Goal: Task Accomplishment & Management: Use online tool/utility

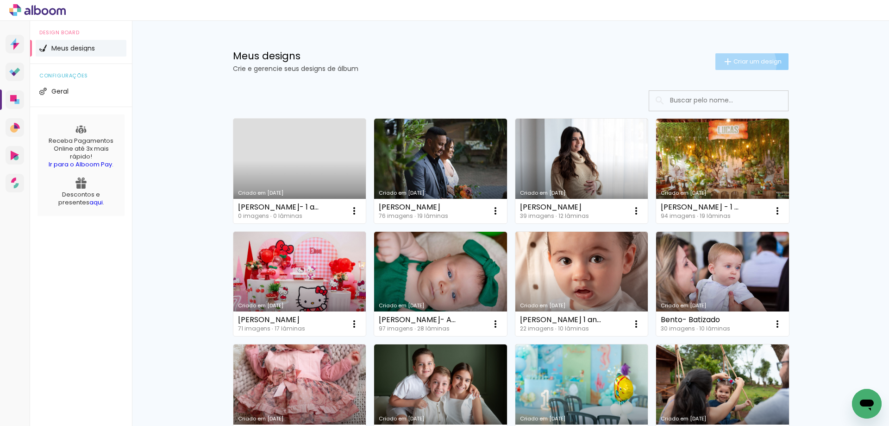
click at [739, 64] on span "Criar um design" at bounding box center [758, 61] width 48 height 6
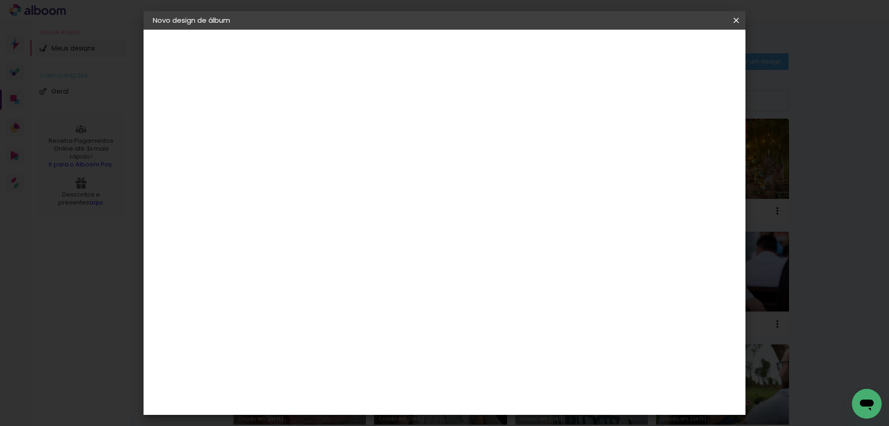
click at [304, 125] on input at bounding box center [304, 124] width 0 height 14
type input "[PERSON_NAME]"
type paper-input "[PERSON_NAME]"
click at [345, 62] on header "Informações Dê um título ao seu álbum. Avançar" at bounding box center [304, 57] width 81 height 55
click at [399, 44] on paper-button "Avançar" at bounding box center [376, 49] width 45 height 16
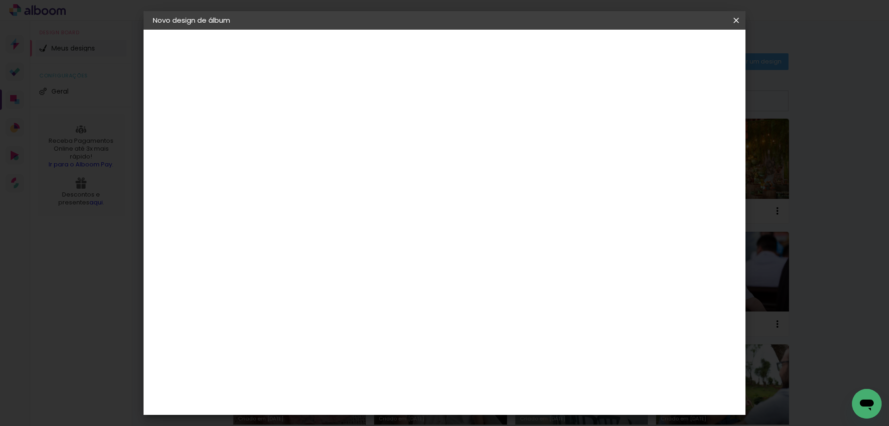
click at [405, 145] on iron-icon at bounding box center [399, 140] width 11 height 11
click at [0, 0] on slot "Avançar" at bounding box center [0, 0] width 0 height 0
click at [695, 147] on div at bounding box center [695, 147] width 31 height 1
click at [694, 147] on div at bounding box center [695, 147] width 31 height 1
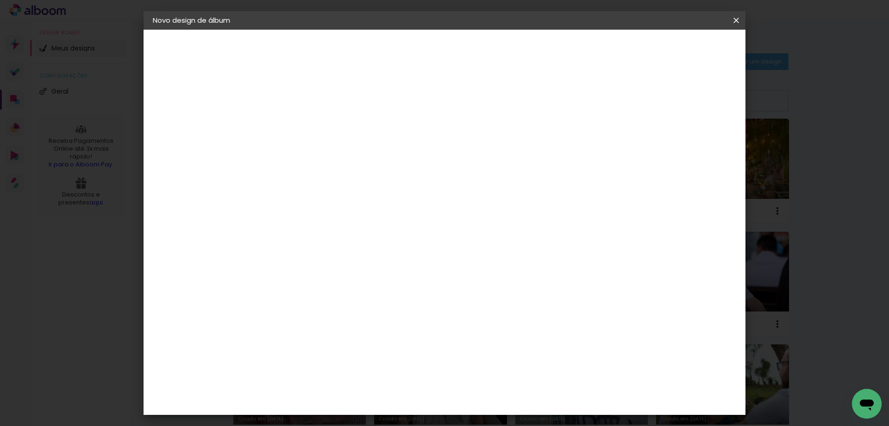
click at [694, 147] on div at bounding box center [695, 147] width 31 height 1
type input "4"
type paper-input "4"
click at [694, 145] on input "4" at bounding box center [690, 140] width 17 height 14
type input "3"
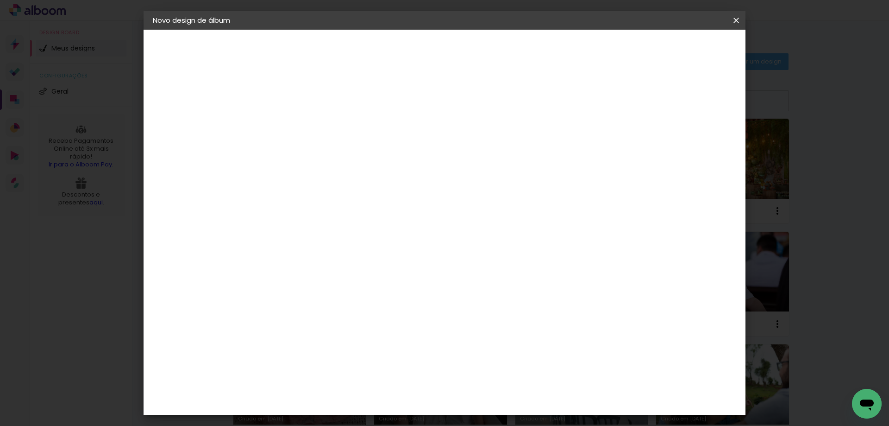
type paper-input "3"
click at [694, 145] on input "3" at bounding box center [690, 140] width 17 height 14
type input "2"
type paper-input "2"
click at [694, 145] on input "2" at bounding box center [692, 140] width 17 height 14
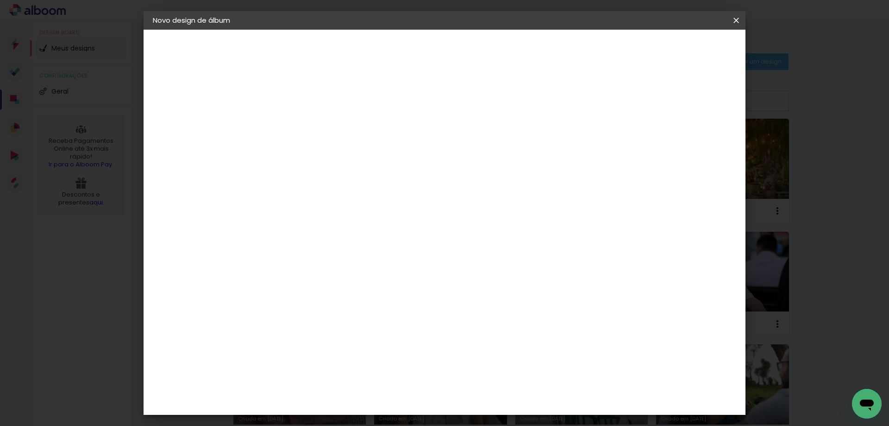
type input "1"
type paper-input "1"
click at [695, 145] on input "1" at bounding box center [692, 140] width 17 height 14
type input "0"
click at [701, 144] on input "0" at bounding box center [694, 140] width 17 height 14
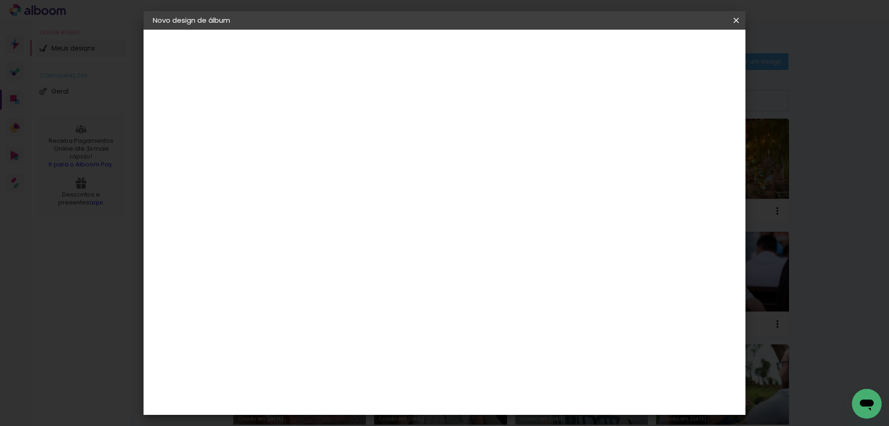
click at [678, 49] on span "Iniciar design" at bounding box center [657, 49] width 42 height 6
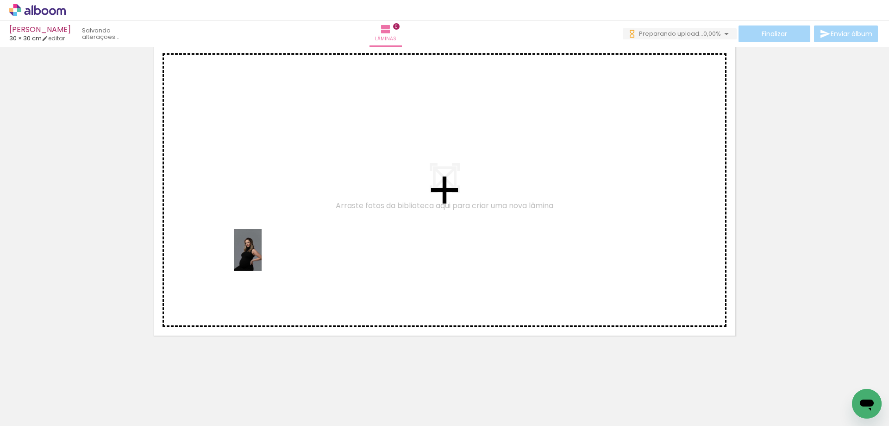
drag, startPoint x: 106, startPoint y: 408, endPoint x: 213, endPoint y: 415, distance: 107.7
click at [262, 256] on quentale-workspace at bounding box center [444, 213] width 889 height 426
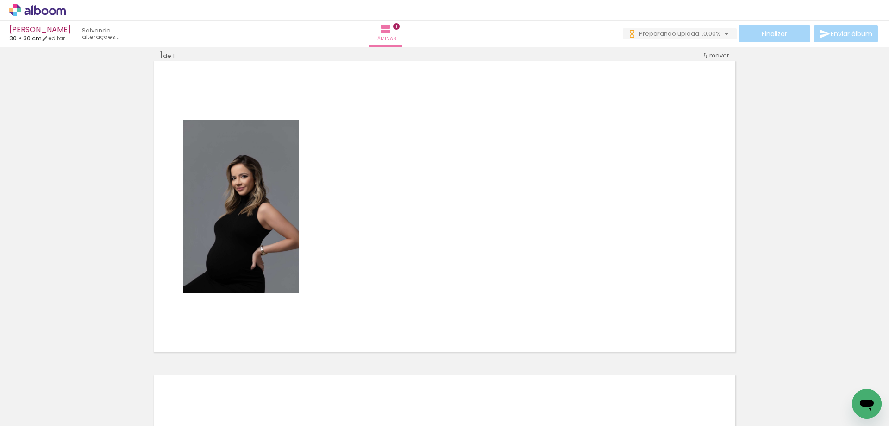
scroll to position [12, 0]
drag, startPoint x: 206, startPoint y: 396, endPoint x: 307, endPoint y: 387, distance: 101.4
click at [344, 252] on quentale-workspace at bounding box center [444, 213] width 889 height 426
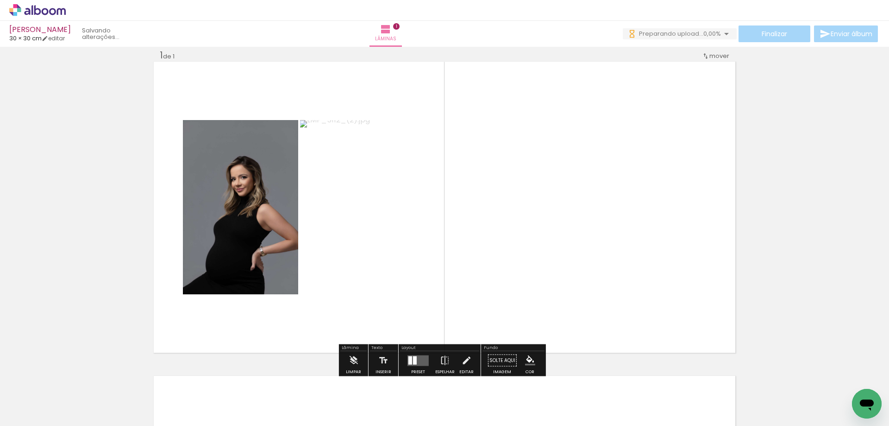
drag, startPoint x: 305, startPoint y: 400, endPoint x: 392, endPoint y: 261, distance: 164.6
click at [392, 261] on quentale-workspace at bounding box center [444, 213] width 889 height 426
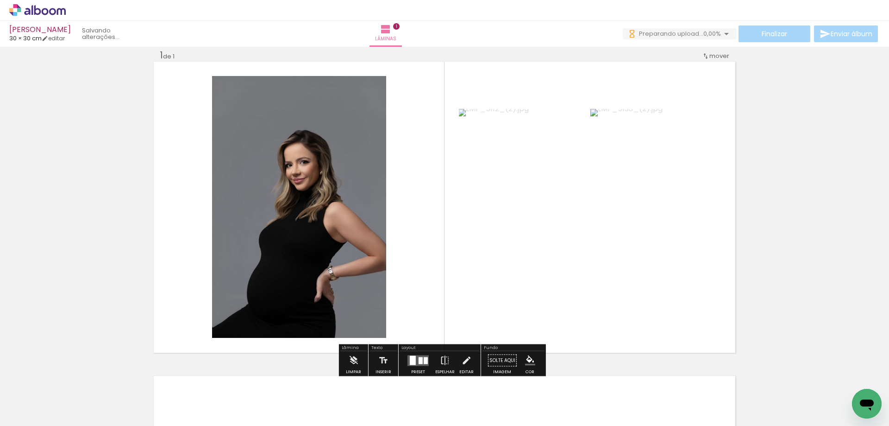
scroll to position [0, 0]
drag, startPoint x: 464, startPoint y: 408, endPoint x: 417, endPoint y: 258, distance: 156.6
click at [417, 258] on quentale-workspace at bounding box center [444, 213] width 889 height 426
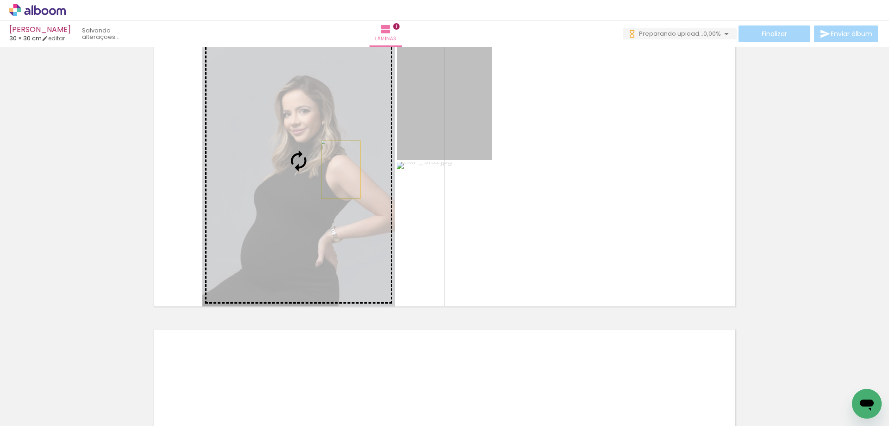
drag, startPoint x: 473, startPoint y: 120, endPoint x: 338, endPoint y: 169, distance: 144.3
click at [0, 0] on slot at bounding box center [0, 0] width 0 height 0
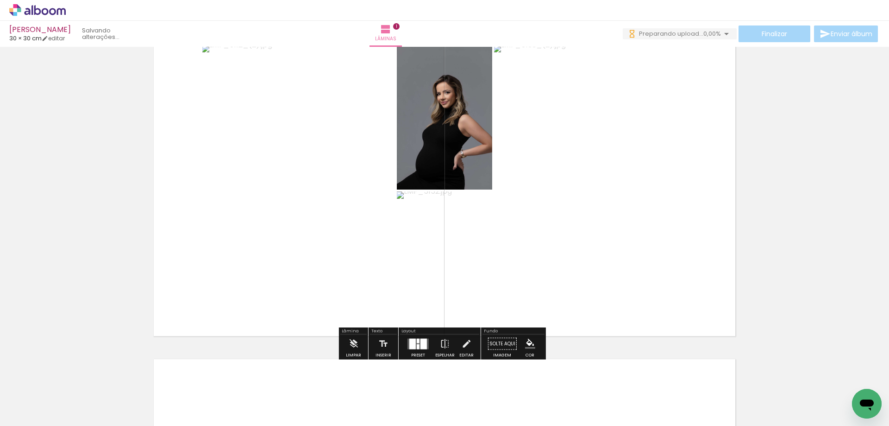
scroll to position [12, 0]
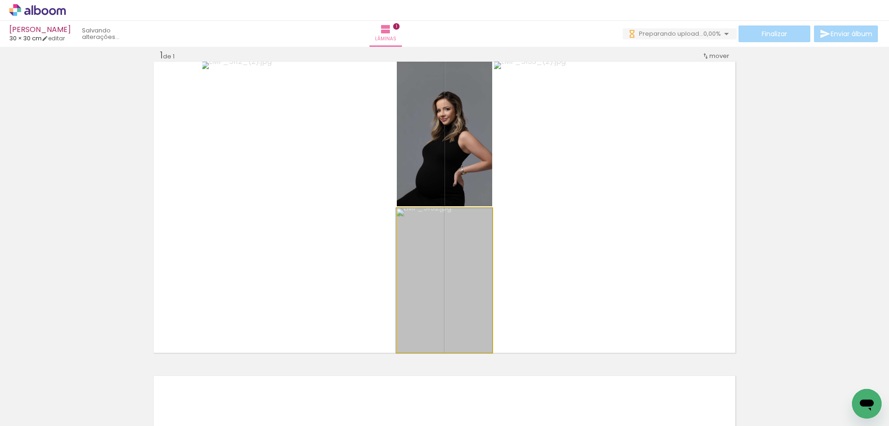
drag, startPoint x: 479, startPoint y: 300, endPoint x: 480, endPoint y: 206, distance: 94.5
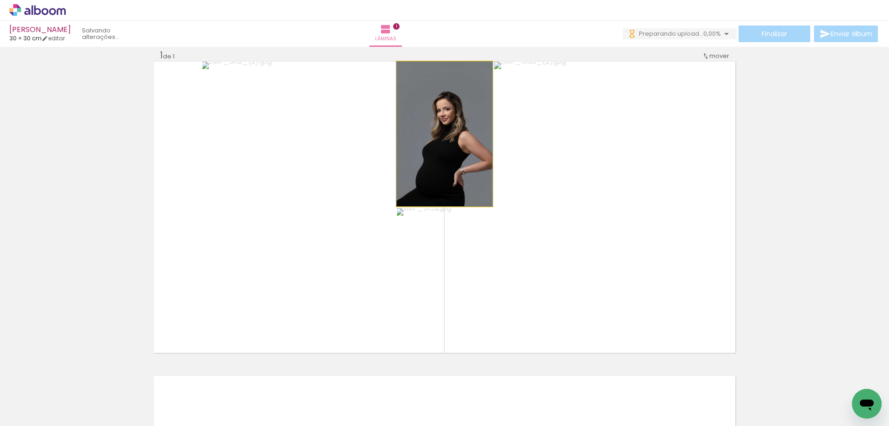
click at [472, 146] on quentale-photo at bounding box center [444, 134] width 95 height 144
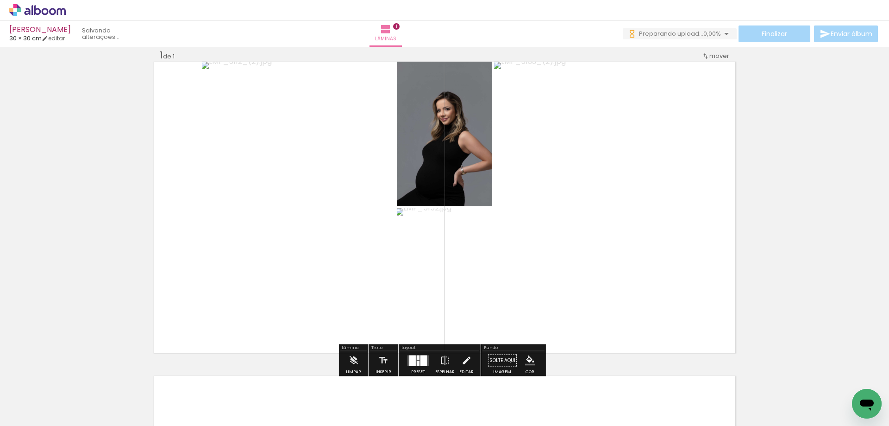
click at [0, 0] on slot "P&B" at bounding box center [0, 0] width 0 height 0
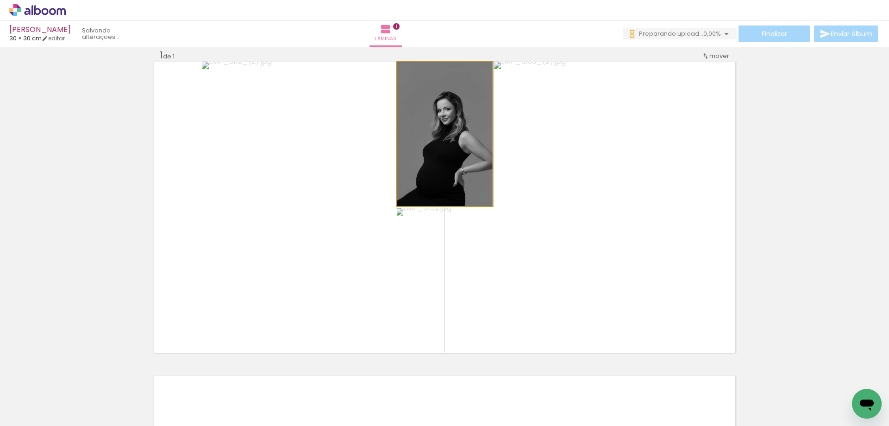
drag, startPoint x: 464, startPoint y: 150, endPoint x: 465, endPoint y: 127, distance: 22.7
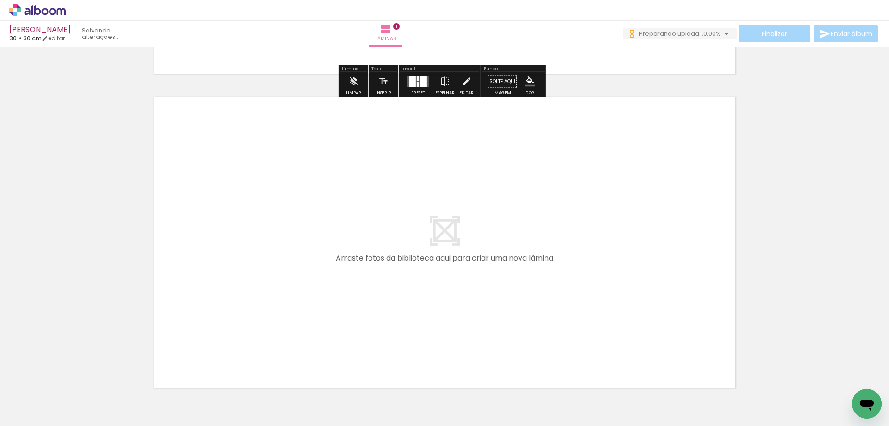
scroll to position [336, 0]
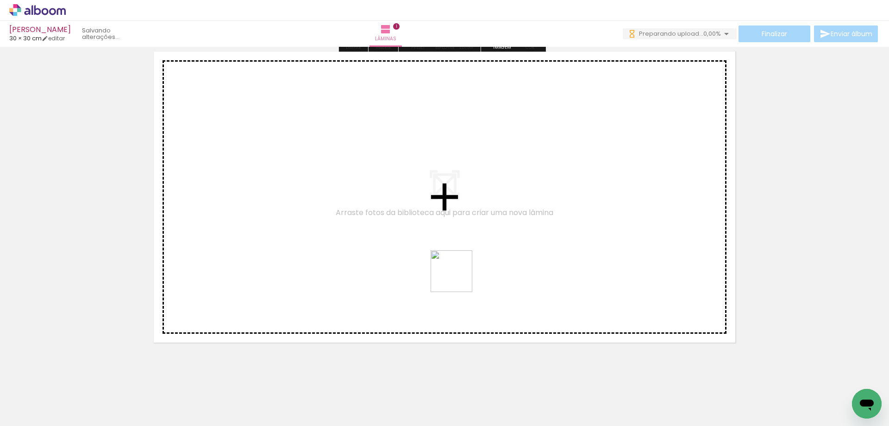
drag, startPoint x: 509, startPoint y: 405, endPoint x: 438, endPoint y: 220, distance: 197.6
click at [438, 220] on quentale-workspace at bounding box center [444, 213] width 889 height 426
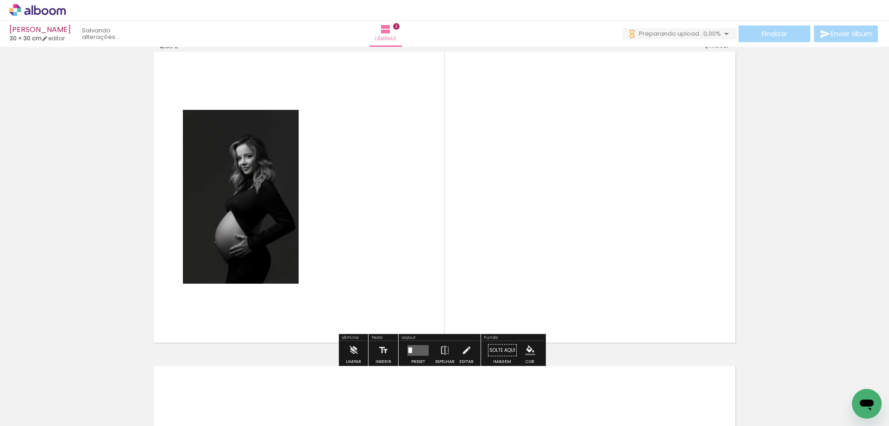
scroll to position [326, 0]
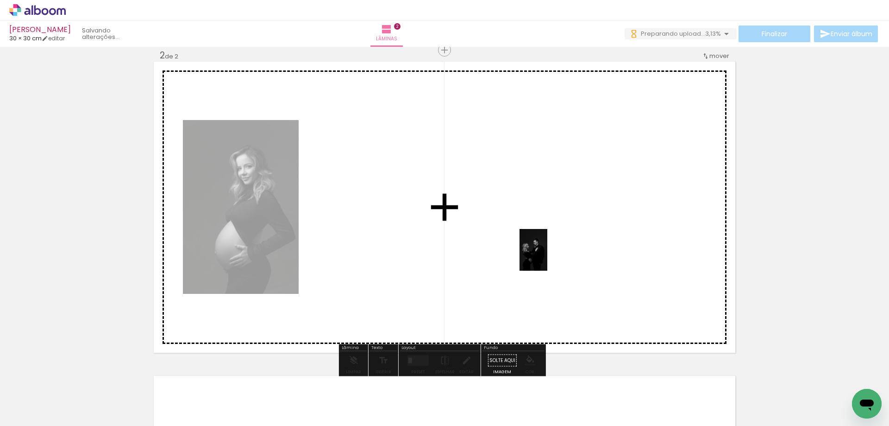
drag, startPoint x: 614, startPoint y: 408, endPoint x: 565, endPoint y: 259, distance: 157.1
click at [545, 248] on quentale-workspace at bounding box center [444, 213] width 889 height 426
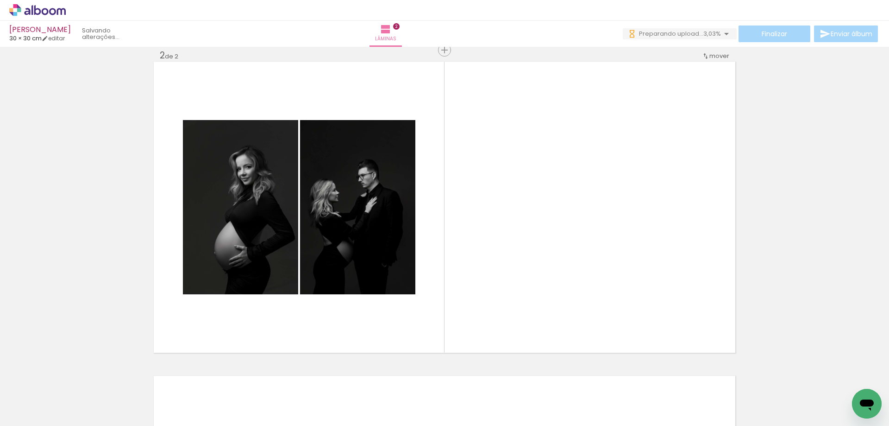
scroll to position [0, 901]
drag, startPoint x: 409, startPoint y: 419, endPoint x: 19, endPoint y: 8, distance: 566.7
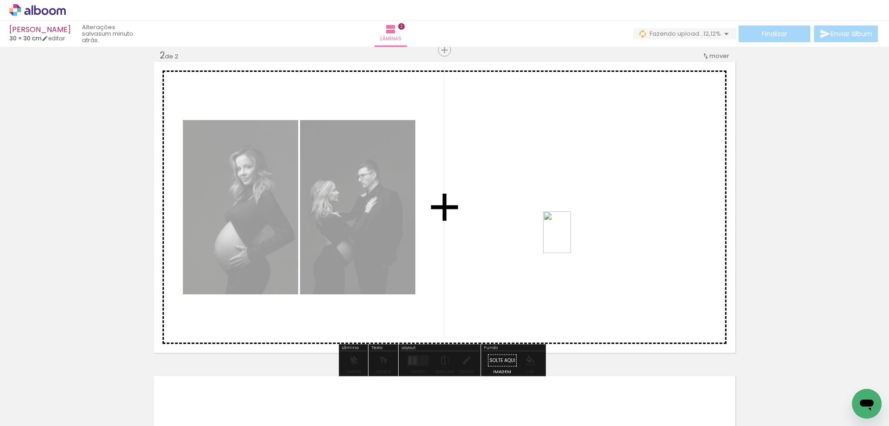
drag, startPoint x: 851, startPoint y: 386, endPoint x: 571, endPoint y: 239, distance: 315.9
click at [571, 239] on quentale-workspace at bounding box center [444, 213] width 889 height 426
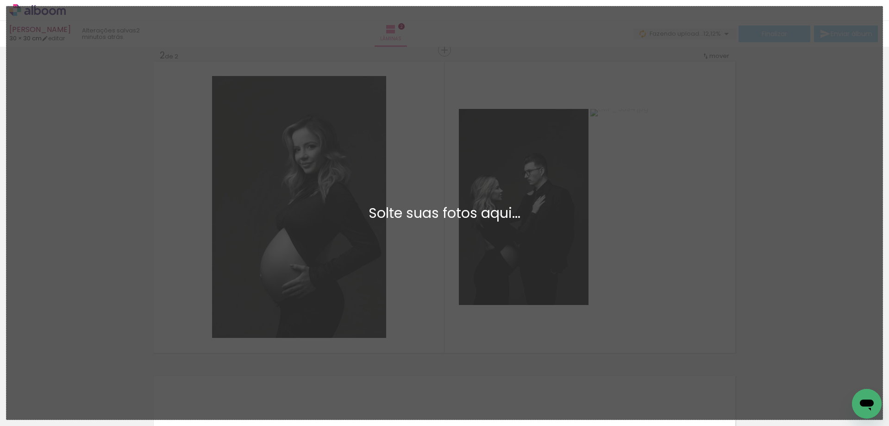
scroll to position [0, 0]
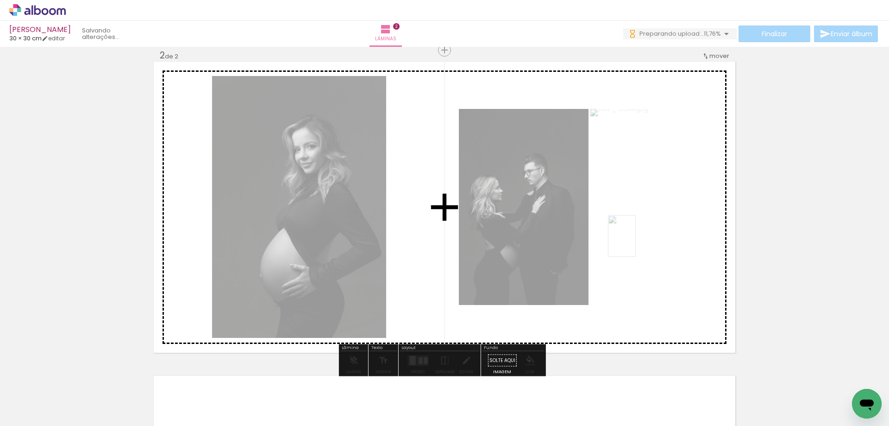
drag, startPoint x: 852, startPoint y: 391, endPoint x: 635, endPoint y: 243, distance: 262.6
click at [635, 243] on quentale-workspace at bounding box center [444, 213] width 889 height 426
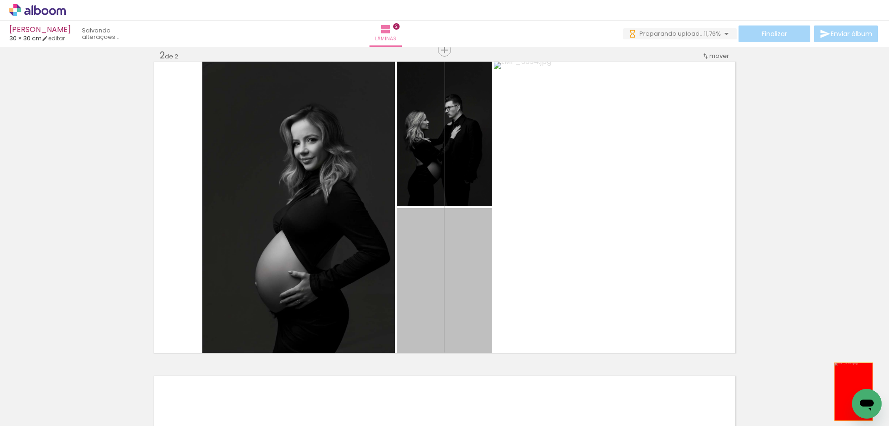
drag, startPoint x: 450, startPoint y: 271, endPoint x: 850, endPoint y: 391, distance: 418.3
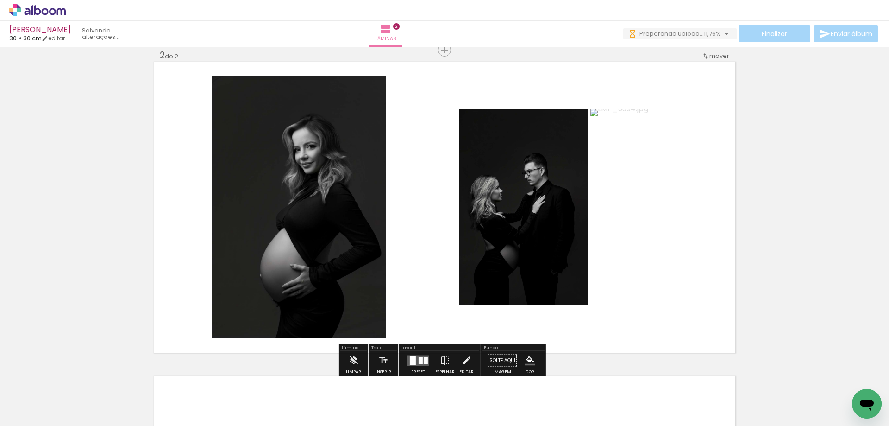
scroll to position [0, 953]
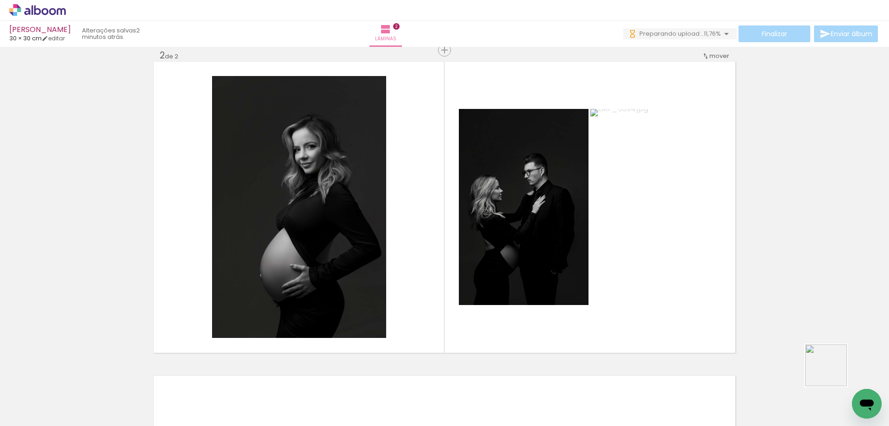
drag, startPoint x: 854, startPoint y: 392, endPoint x: 640, endPoint y: 276, distance: 243.7
click at [640, 276] on quentale-workspace at bounding box center [444, 213] width 889 height 426
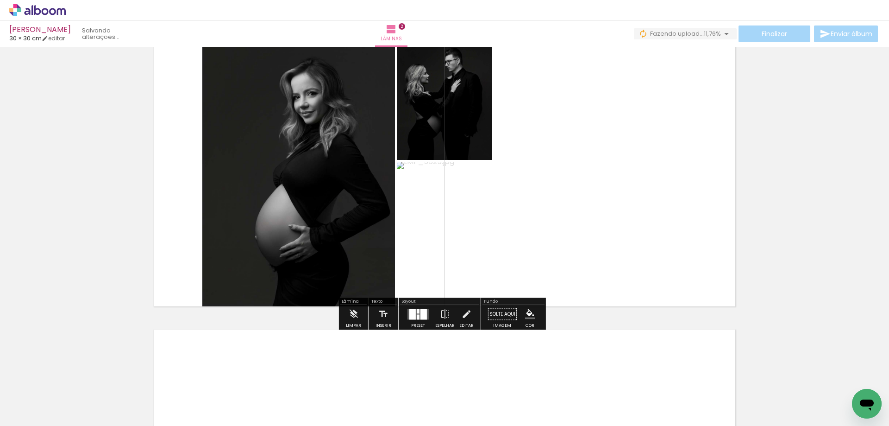
scroll to position [326, 0]
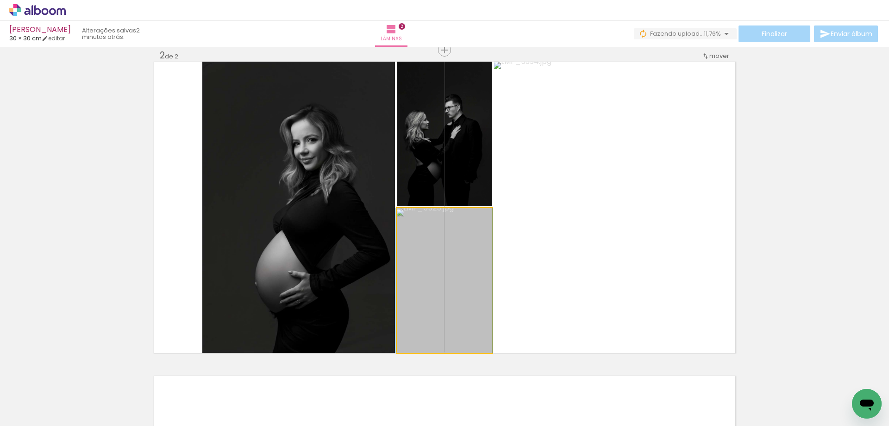
drag, startPoint x: 470, startPoint y: 299, endPoint x: 464, endPoint y: 272, distance: 27.5
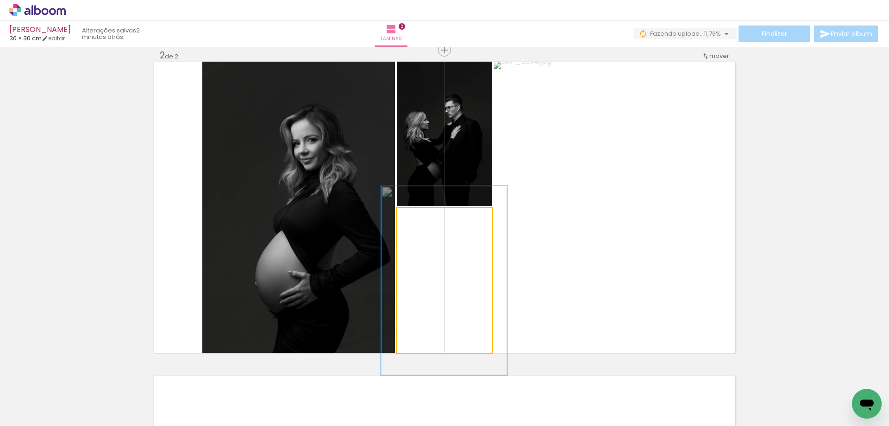
drag, startPoint x: 414, startPoint y: 217, endPoint x: 425, endPoint y: 219, distance: 11.3
type paper-slider "135"
click at [425, 219] on div at bounding box center [429, 217] width 8 height 8
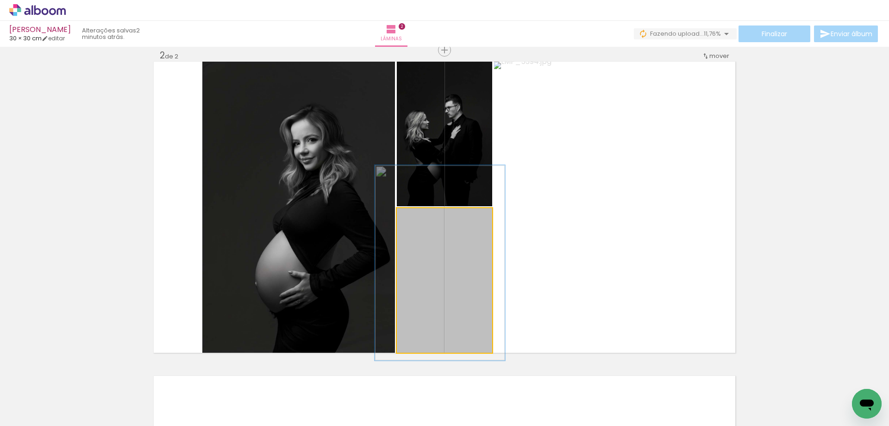
drag, startPoint x: 468, startPoint y: 257, endPoint x: 464, endPoint y: 243, distance: 14.8
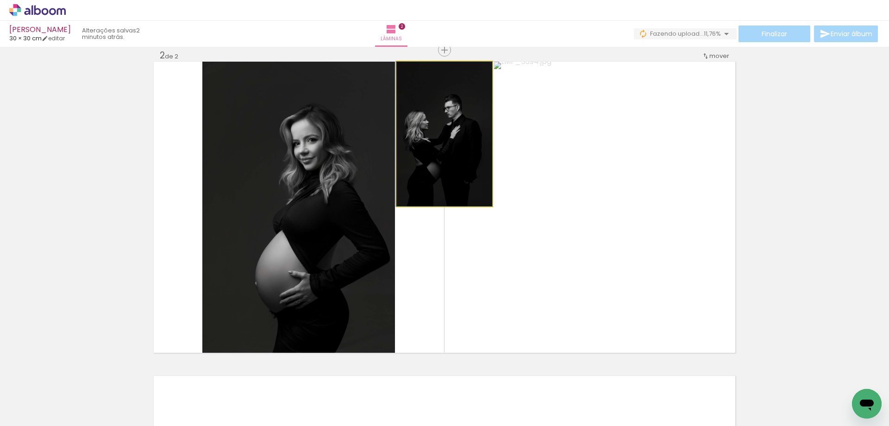
drag, startPoint x: 466, startPoint y: 169, endPoint x: 466, endPoint y: 149, distance: 20.4
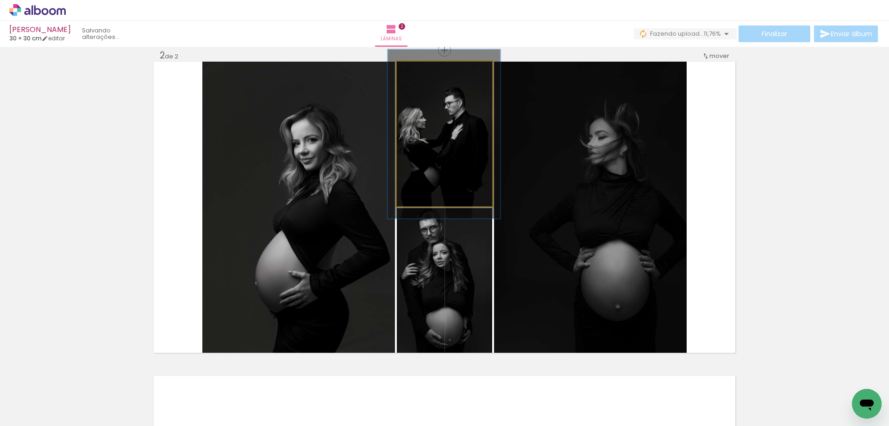
drag, startPoint x: 424, startPoint y: 72, endPoint x: 429, endPoint y: 71, distance: 5.6
type paper-slider "132"
click at [429, 71] on div at bounding box center [437, 71] width 36 height 15
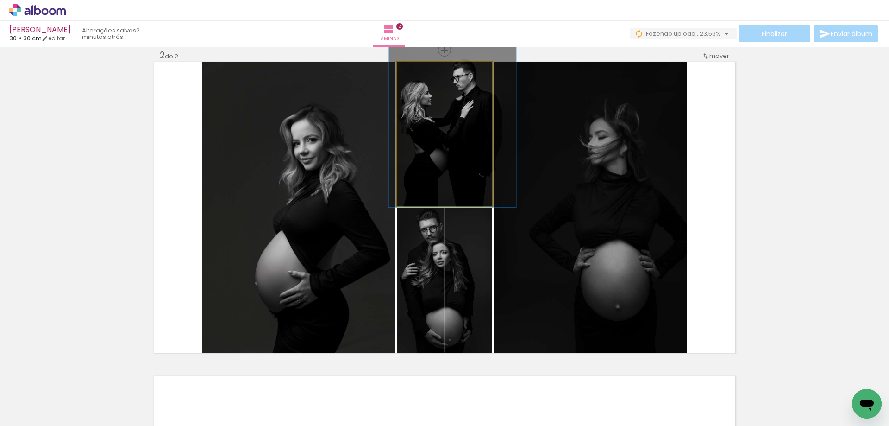
drag, startPoint x: 454, startPoint y: 122, endPoint x: 463, endPoint y: 100, distance: 23.7
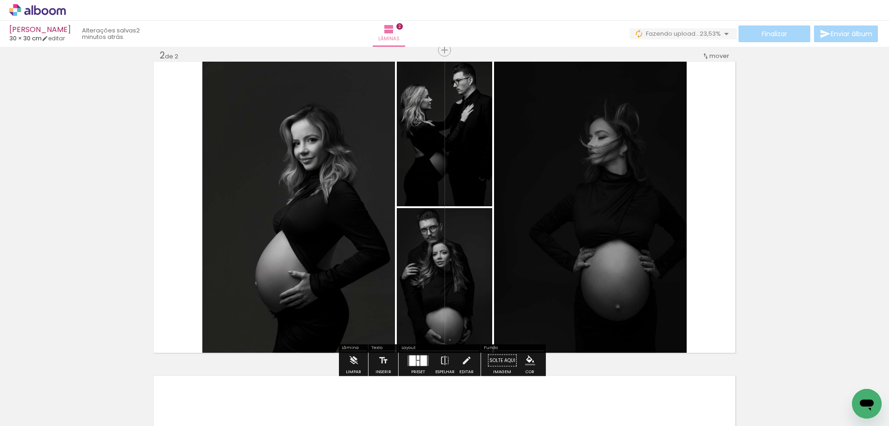
drag, startPoint x: 412, startPoint y: 362, endPoint x: 592, endPoint y: 327, distance: 183.8
click at [413, 362] on div at bounding box center [412, 360] width 6 height 11
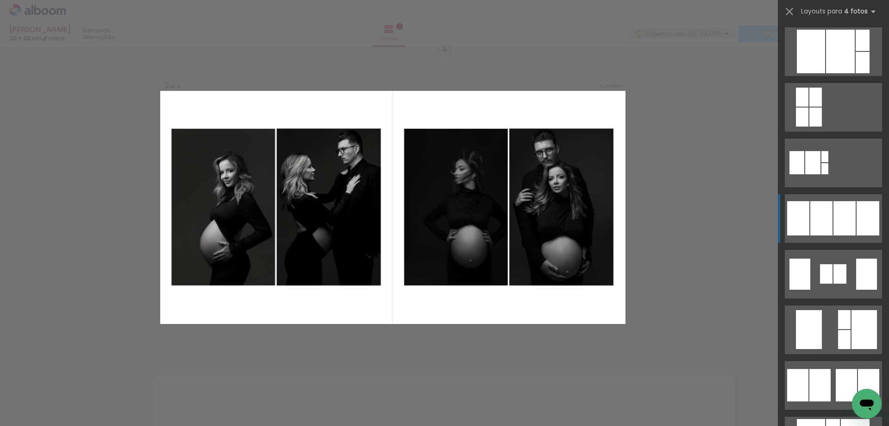
scroll to position [509, 0]
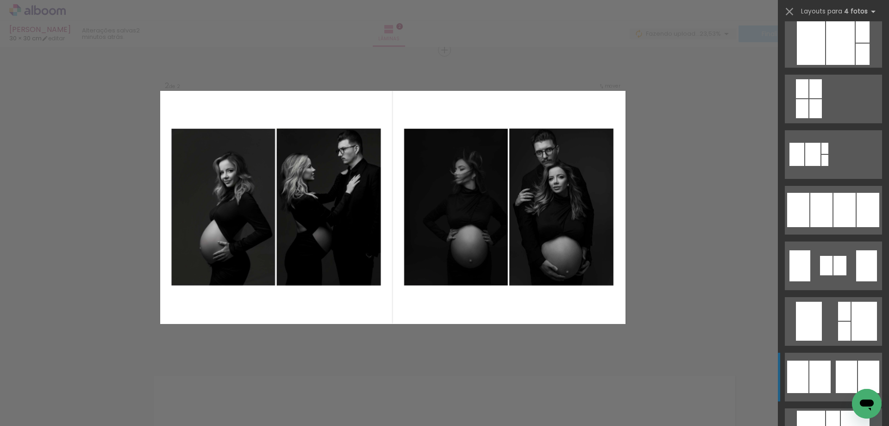
click at [836, 367] on div at bounding box center [846, 376] width 21 height 32
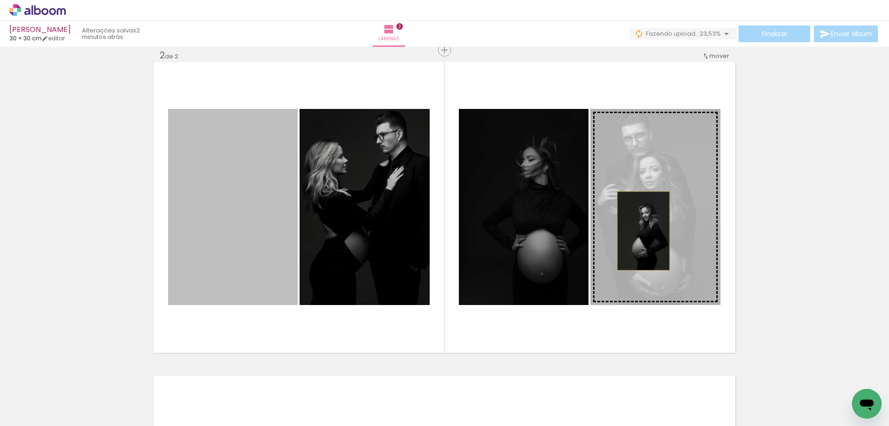
drag, startPoint x: 235, startPoint y: 257, endPoint x: 640, endPoint y: 231, distance: 405.6
click at [0, 0] on slot at bounding box center [0, 0] width 0 height 0
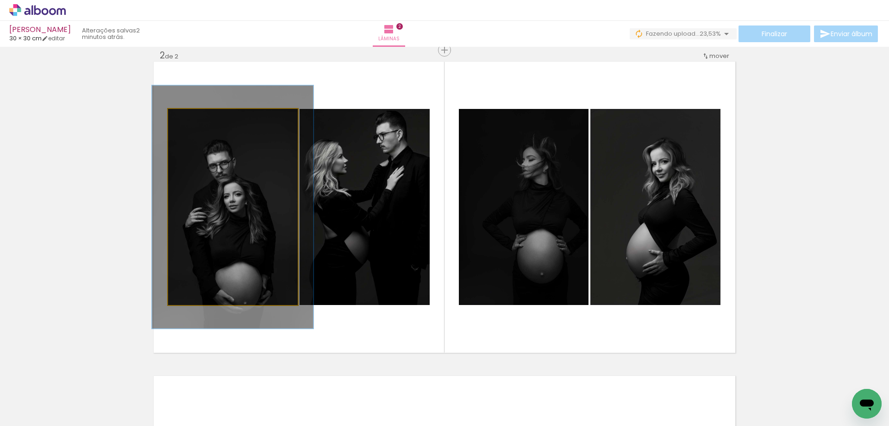
drag, startPoint x: 188, startPoint y: 118, endPoint x: 194, endPoint y: 119, distance: 6.0
type paper-slider "131"
click at [194, 119] on div at bounding box center [198, 118] width 8 height 8
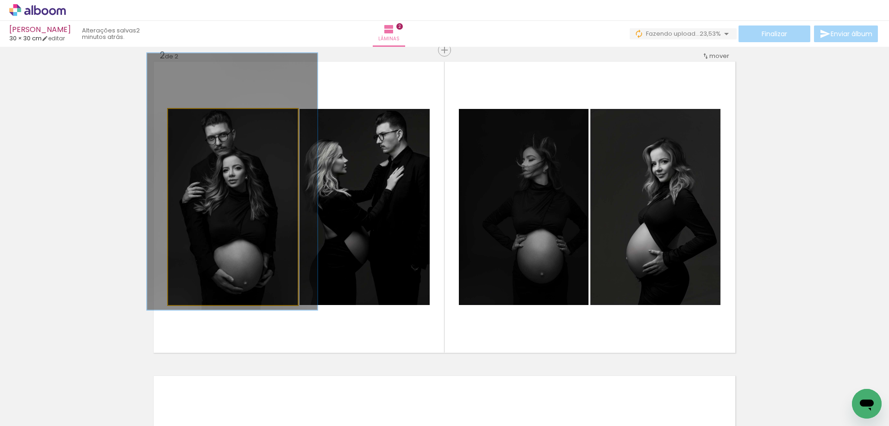
drag, startPoint x: 221, startPoint y: 183, endPoint x: 219, endPoint y: 161, distance: 22.3
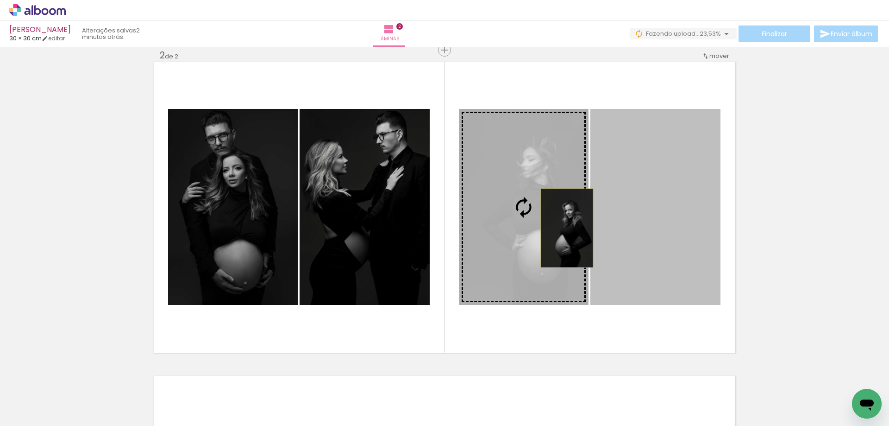
drag, startPoint x: 661, startPoint y: 241, endPoint x: 564, endPoint y: 228, distance: 98.2
click at [0, 0] on slot at bounding box center [0, 0] width 0 height 0
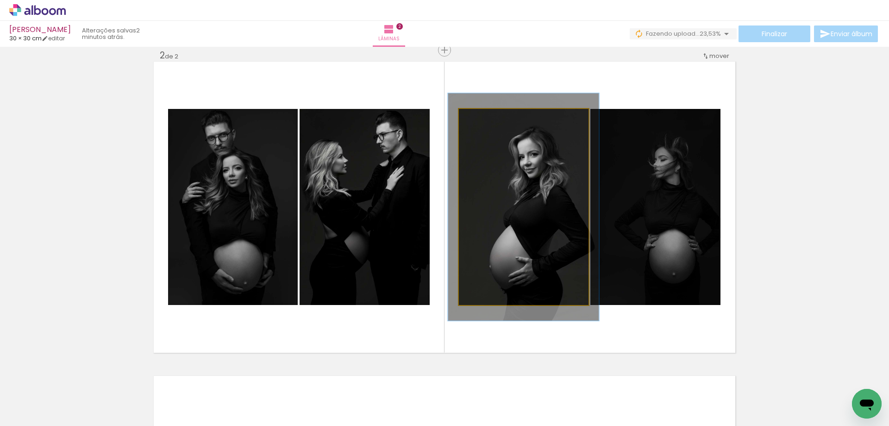
drag, startPoint x: 484, startPoint y: 115, endPoint x: 490, endPoint y: 116, distance: 5.2
type paper-slider "116"
click at [490, 116] on div at bounding box center [485, 118] width 15 height 15
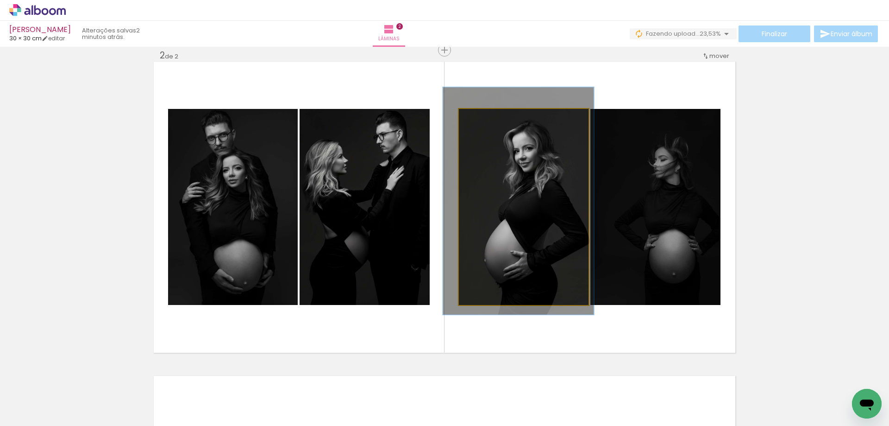
drag, startPoint x: 525, startPoint y: 189, endPoint x: 520, endPoint y: 183, distance: 7.9
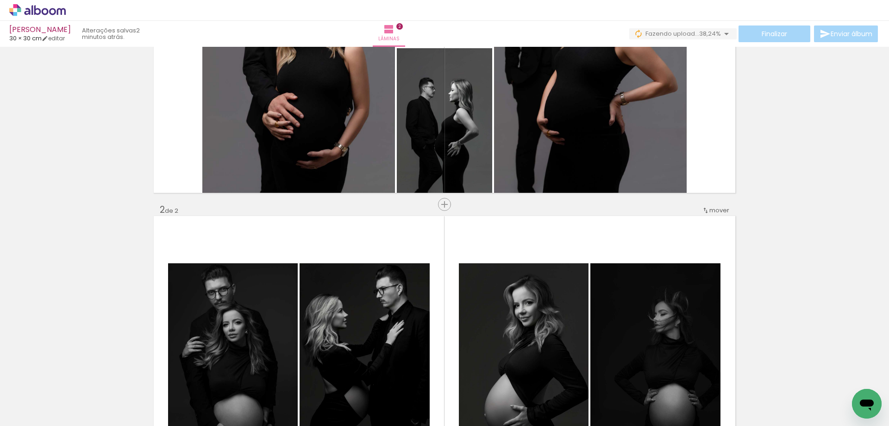
scroll to position [372, 0]
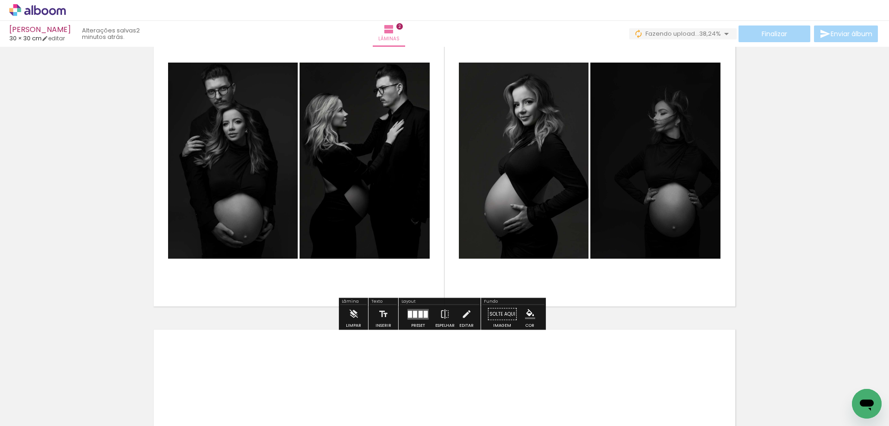
click at [424, 317] on div at bounding box center [426, 313] width 4 height 7
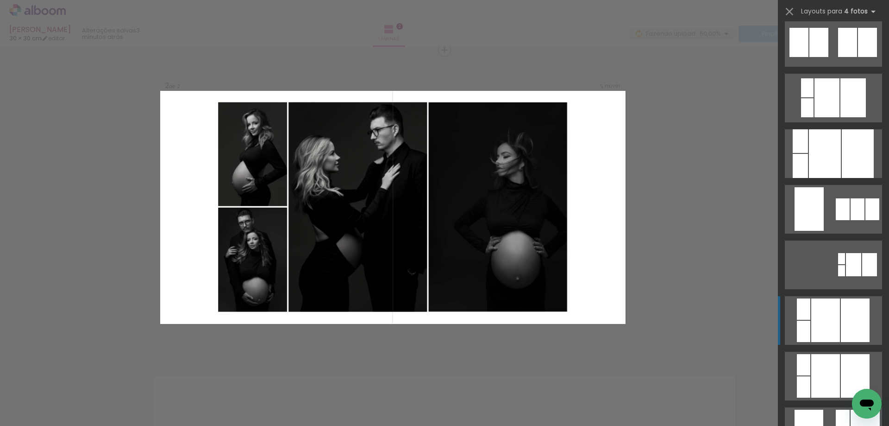
scroll to position [2103, 0]
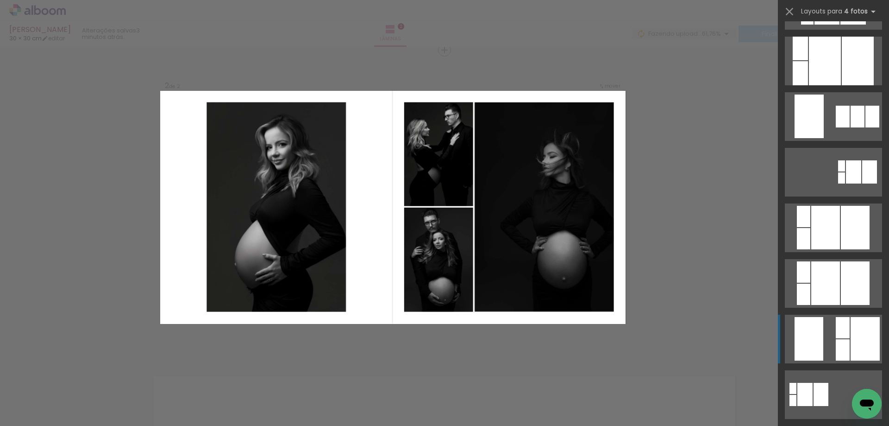
click at [837, 326] on div at bounding box center [843, 327] width 14 height 21
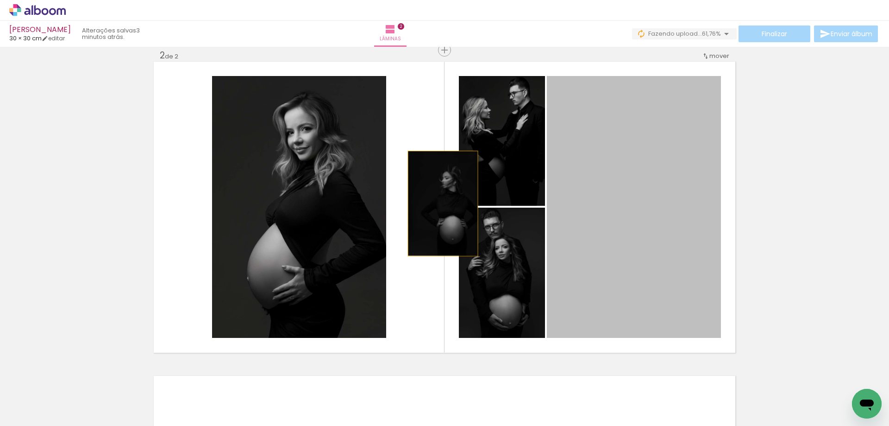
drag, startPoint x: 653, startPoint y: 245, endPoint x: 300, endPoint y: 193, distance: 356.7
click at [0, 0] on slot at bounding box center [0, 0] width 0 height 0
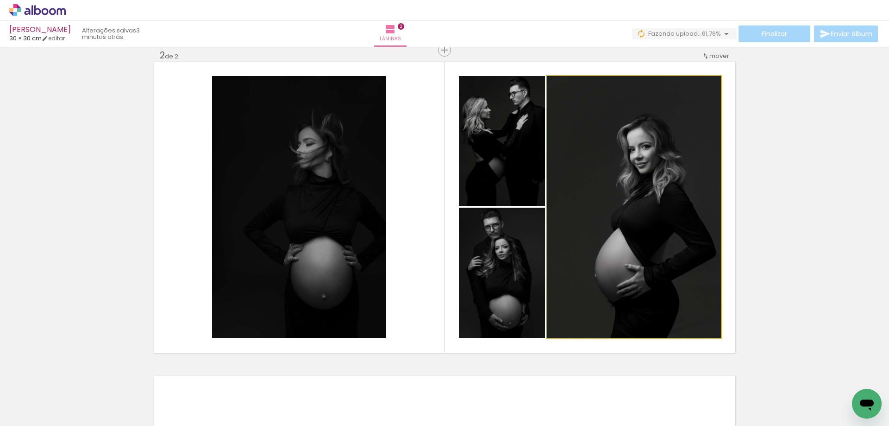
drag, startPoint x: 587, startPoint y: 230, endPoint x: 590, endPoint y: 220, distance: 10.0
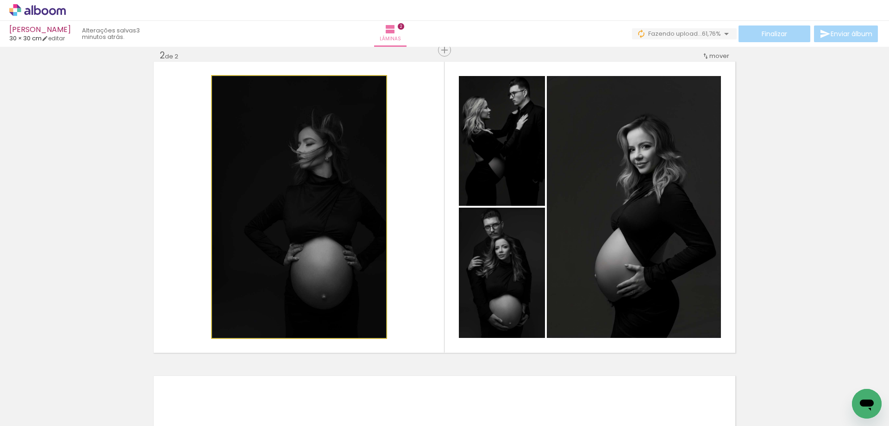
drag, startPoint x: 332, startPoint y: 253, endPoint x: 337, endPoint y: 252, distance: 5.1
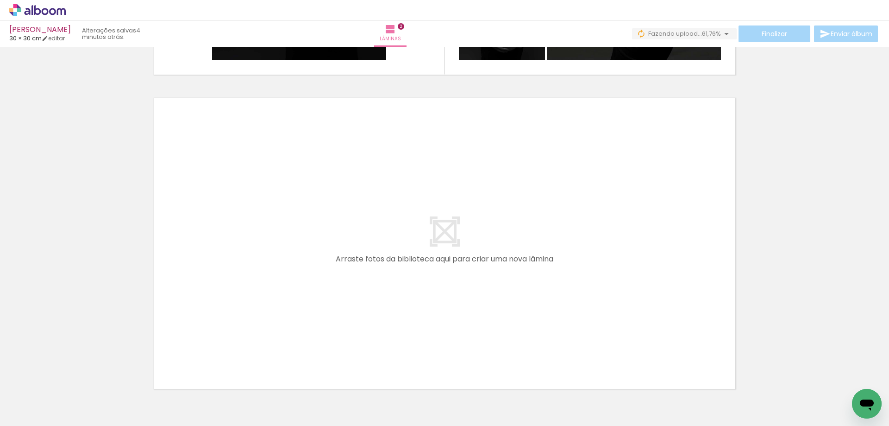
scroll to position [0, 327]
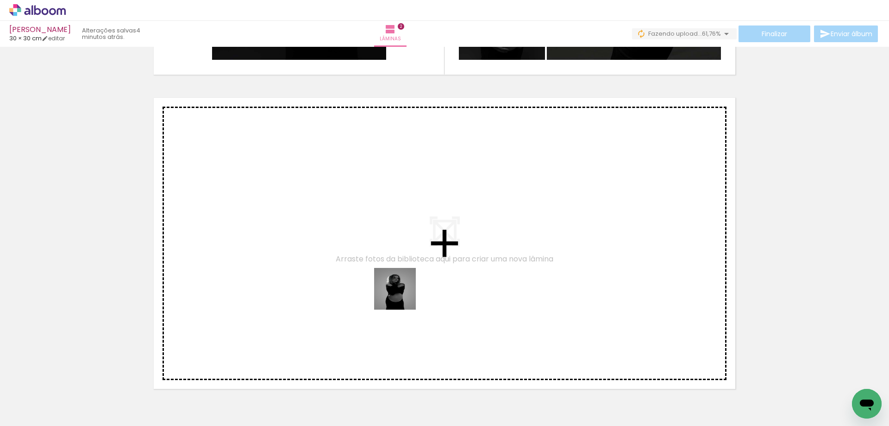
drag, startPoint x: 446, startPoint y: 403, endPoint x: 397, endPoint y: 290, distance: 123.6
click at [397, 290] on quentale-workspace at bounding box center [444, 213] width 889 height 426
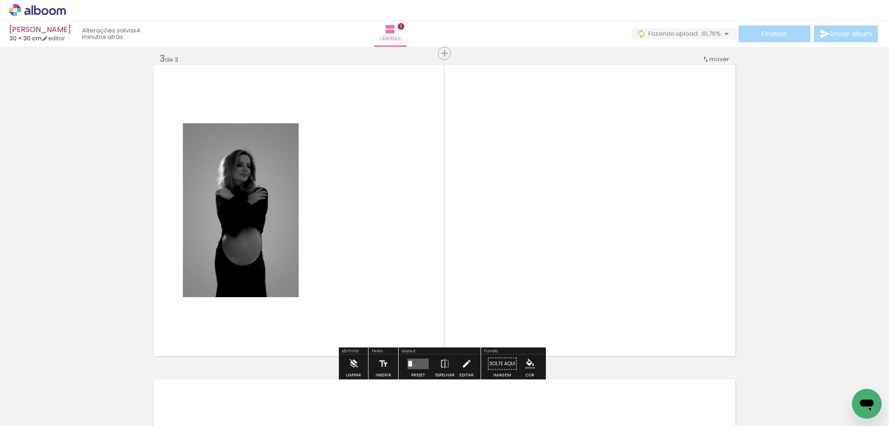
scroll to position [640, 0]
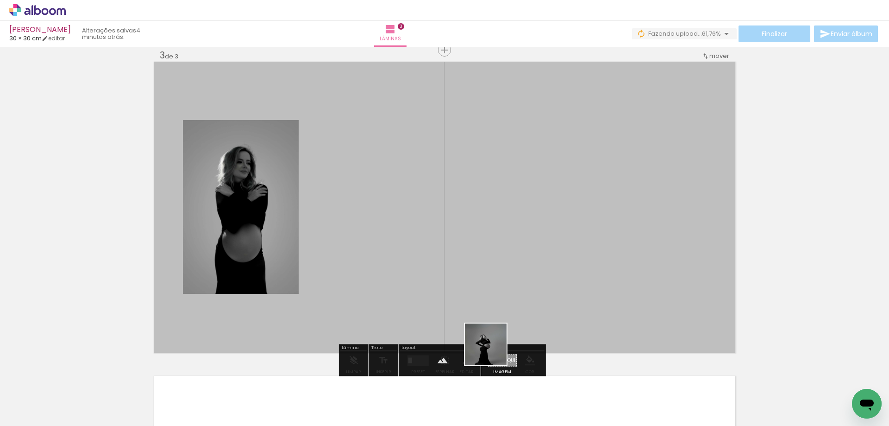
drag, startPoint x: 499, startPoint y: 402, endPoint x: 535, endPoint y: 331, distance: 80.4
click at [484, 298] on quentale-workspace at bounding box center [444, 213] width 889 height 426
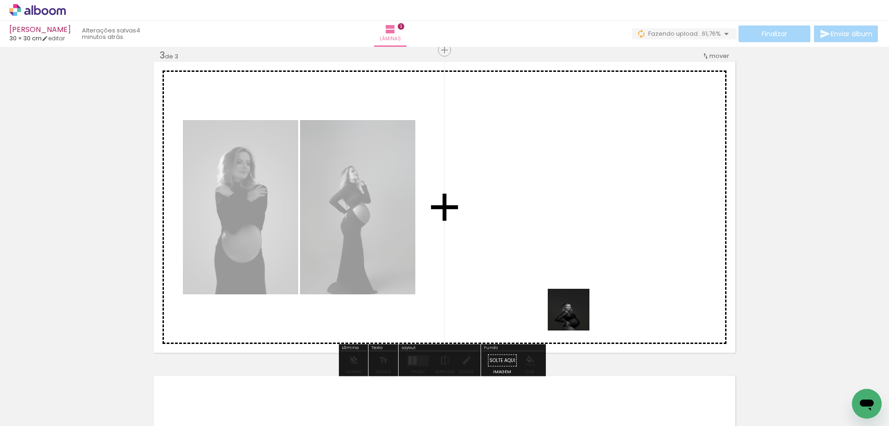
drag, startPoint x: 592, startPoint y: 390, endPoint x: 577, endPoint y: 289, distance: 102.5
click at [577, 289] on quentale-workspace at bounding box center [444, 213] width 889 height 426
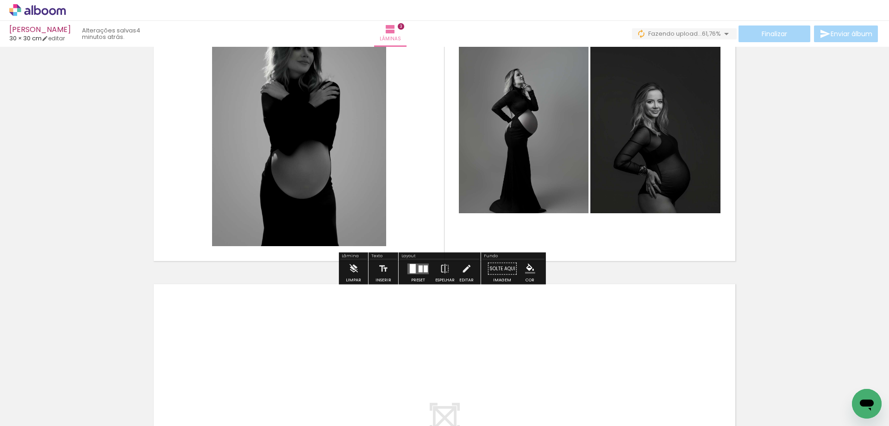
scroll to position [733, 0]
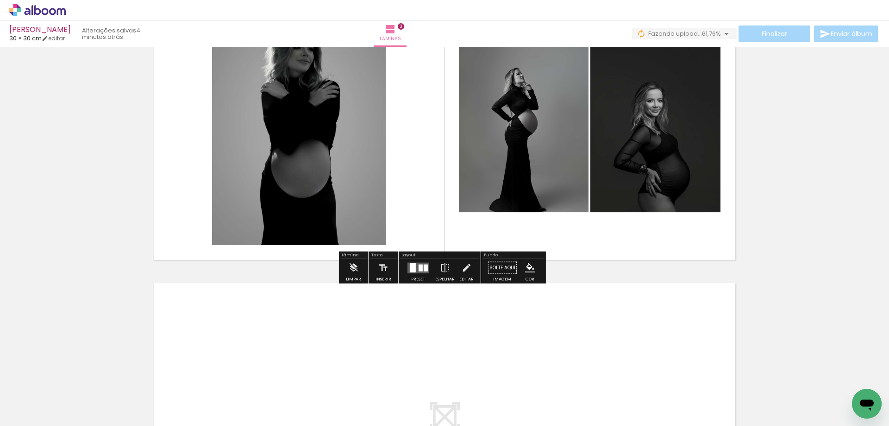
click at [425, 266] on div at bounding box center [426, 267] width 4 height 7
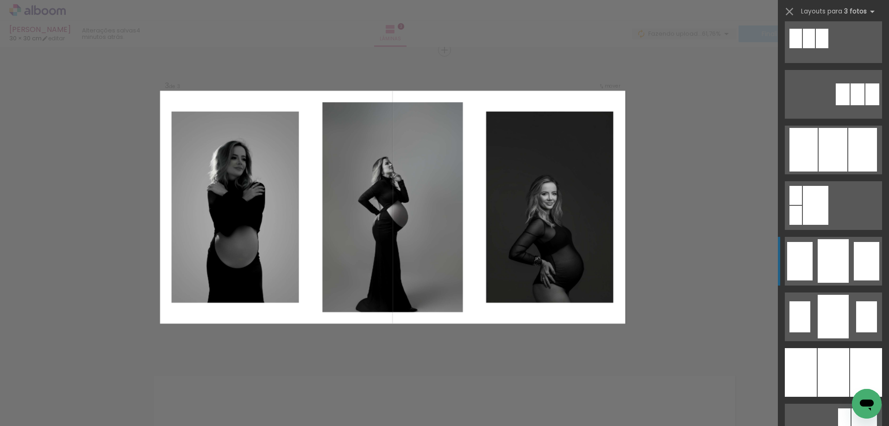
scroll to position [556, 0]
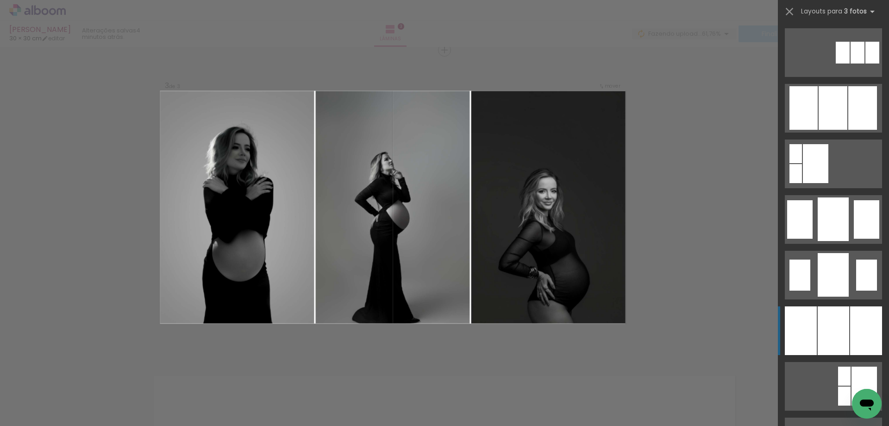
click at [850, 328] on div at bounding box center [866, 330] width 32 height 49
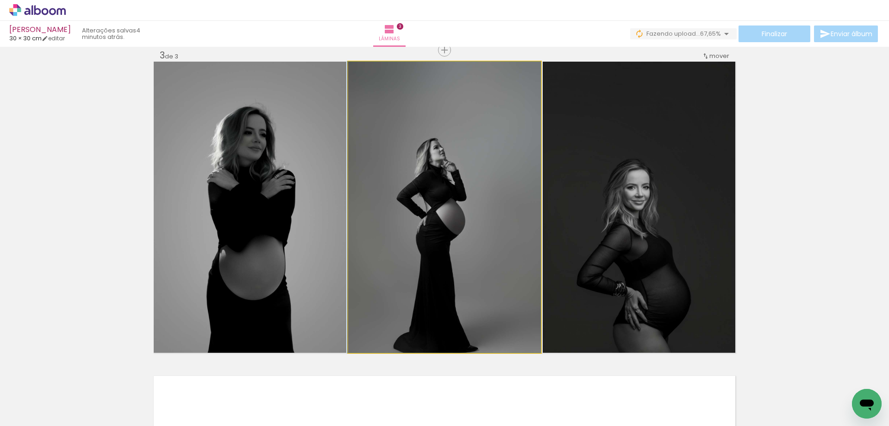
drag, startPoint x: 458, startPoint y: 214, endPoint x: 452, endPoint y: 179, distance: 35.9
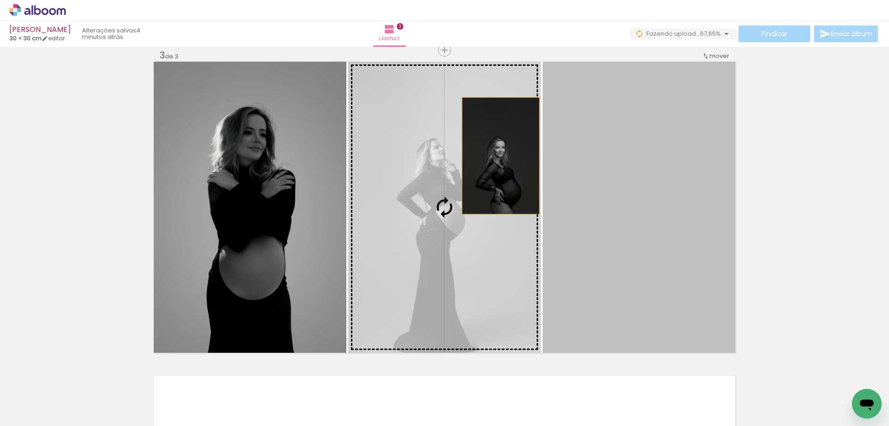
drag, startPoint x: 634, startPoint y: 168, endPoint x: 497, endPoint y: 156, distance: 137.6
click at [0, 0] on slot at bounding box center [0, 0] width 0 height 0
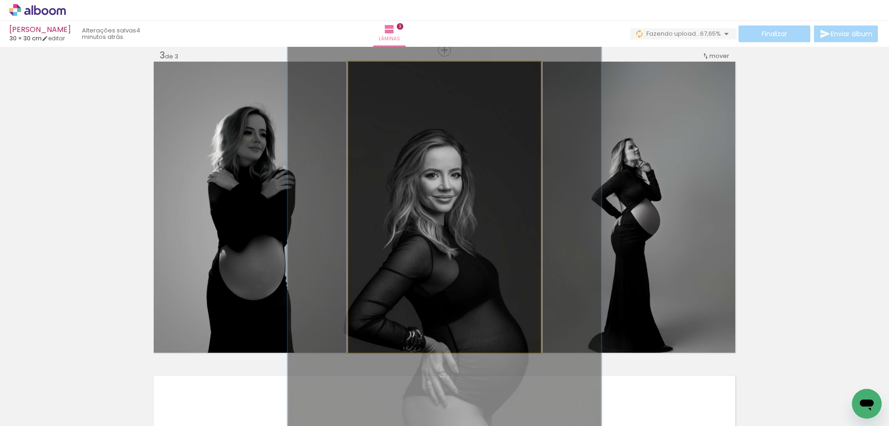
drag, startPoint x: 377, startPoint y: 66, endPoint x: 391, endPoint y: 68, distance: 14.0
click at [391, 68] on div at bounding box center [388, 71] width 36 height 15
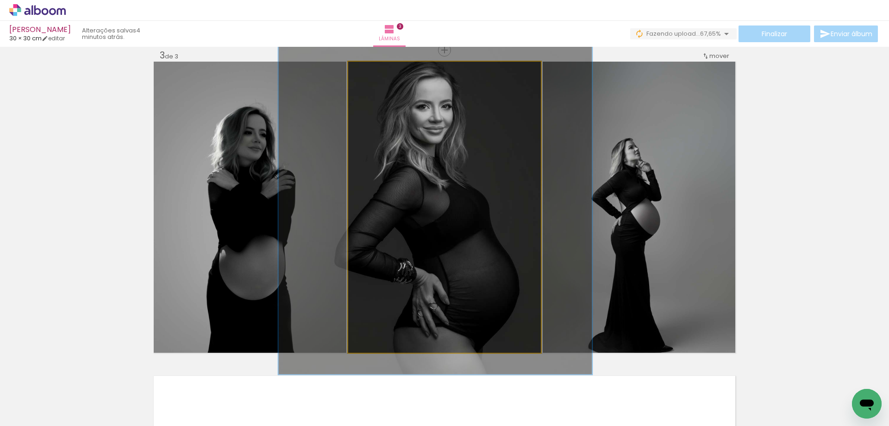
drag, startPoint x: 446, startPoint y: 144, endPoint x: 437, endPoint y: 76, distance: 69.2
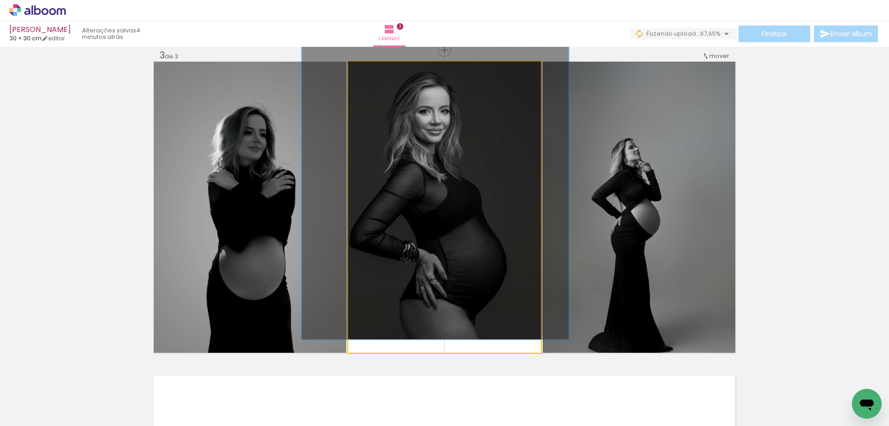
drag, startPoint x: 389, startPoint y: 70, endPoint x: 381, endPoint y: 72, distance: 8.5
type paper-slider "138"
click at [381, 72] on div at bounding box center [384, 71] width 8 height 8
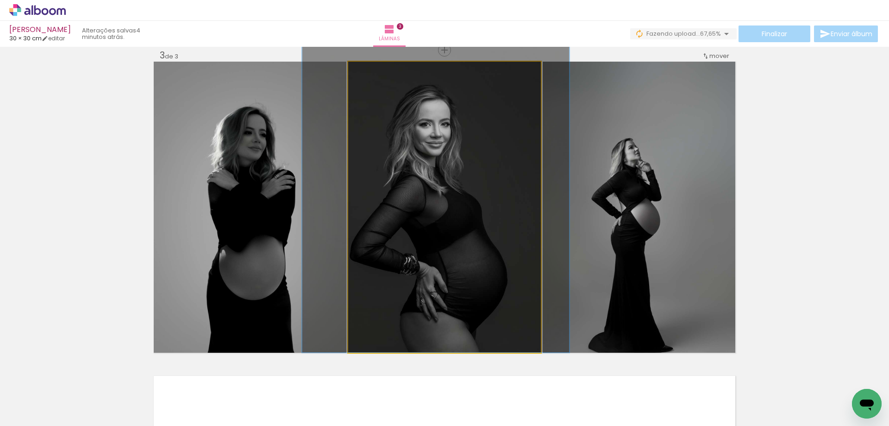
drag, startPoint x: 452, startPoint y: 140, endPoint x: 455, endPoint y: 148, distance: 8.5
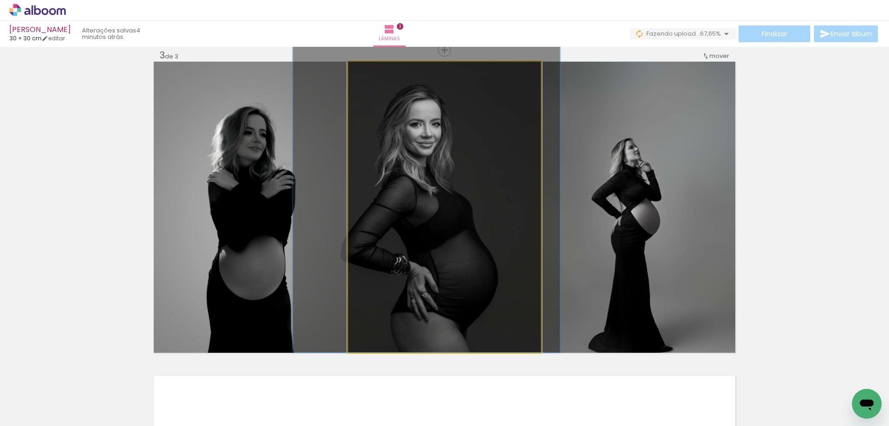
drag, startPoint x: 486, startPoint y: 169, endPoint x: 474, endPoint y: 167, distance: 12.6
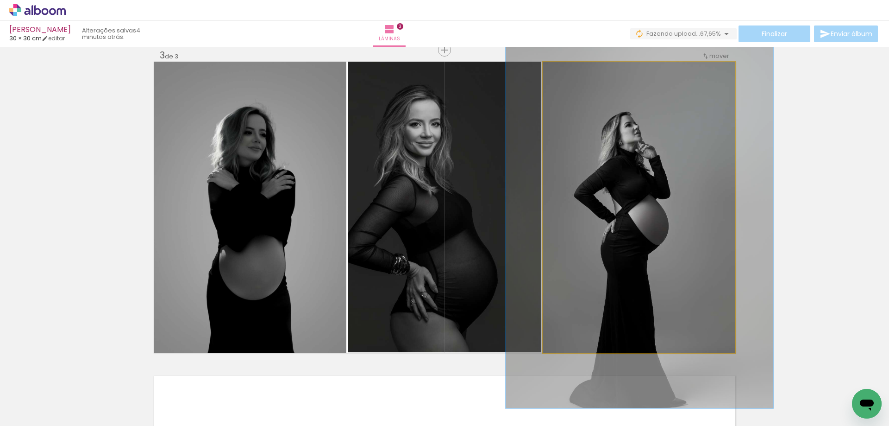
drag, startPoint x: 571, startPoint y: 73, endPoint x: 577, endPoint y: 73, distance: 6.0
click at [577, 73] on div at bounding box center [583, 71] width 36 height 15
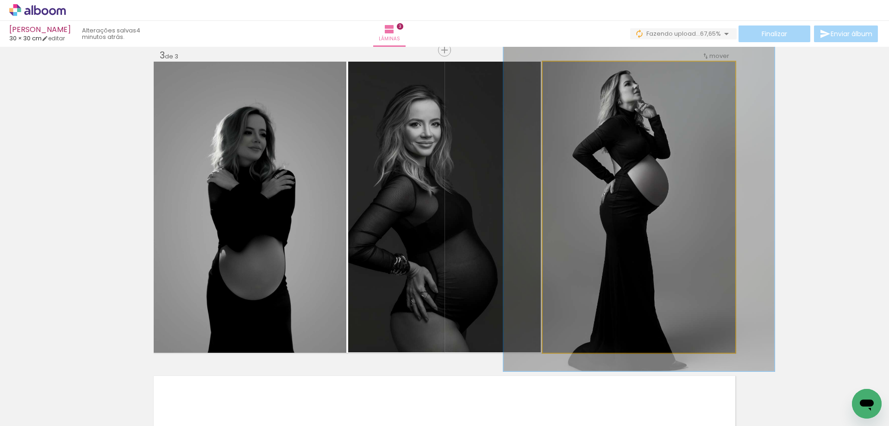
drag, startPoint x: 687, startPoint y: 189, endPoint x: 686, endPoint y: 153, distance: 36.6
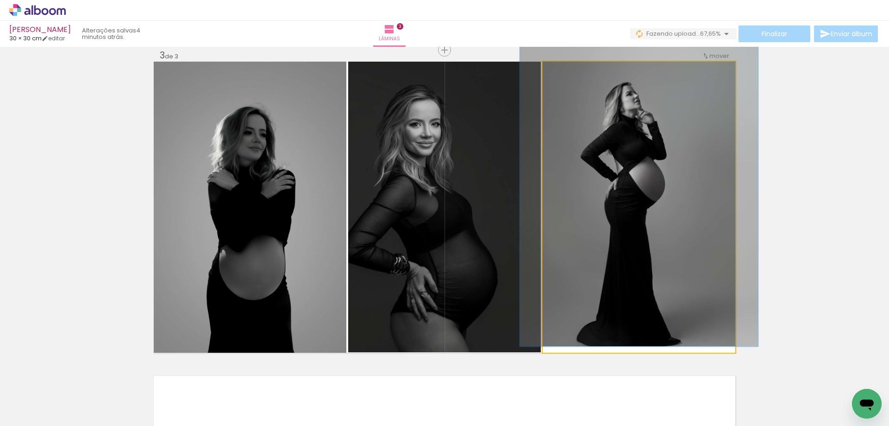
drag, startPoint x: 577, startPoint y: 72, endPoint x: 570, endPoint y: 73, distance: 7.0
type paper-slider "121"
click at [570, 73] on div at bounding box center [573, 71] width 8 height 8
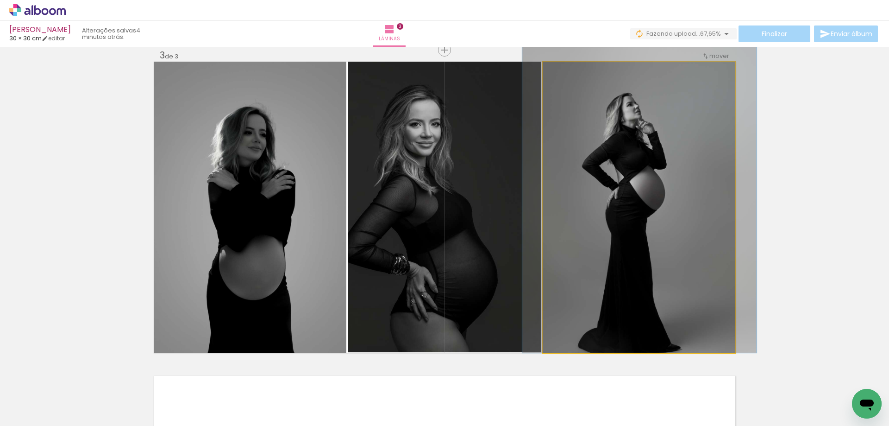
drag, startPoint x: 664, startPoint y: 169, endPoint x: 662, endPoint y: 155, distance: 14.4
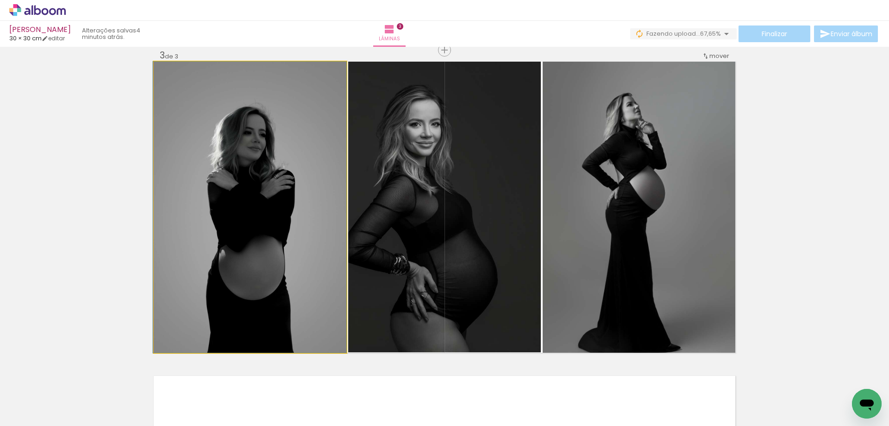
drag, startPoint x: 190, startPoint y: 213, endPoint x: 188, endPoint y: 185, distance: 27.8
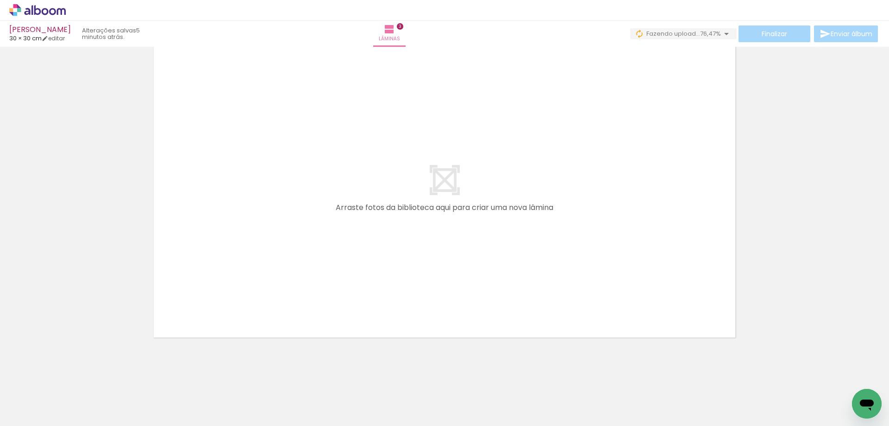
scroll to position [971, 0]
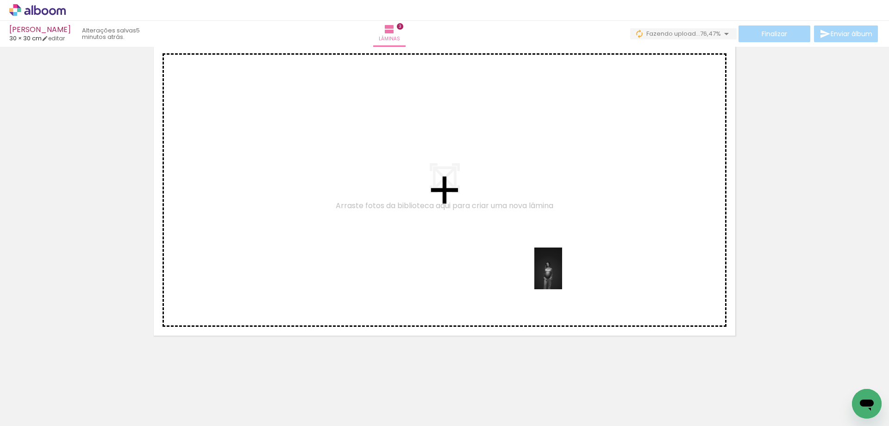
drag, startPoint x: 646, startPoint y: 408, endPoint x: 562, endPoint y: 275, distance: 157.4
click at [562, 275] on quentale-workspace at bounding box center [444, 213] width 889 height 426
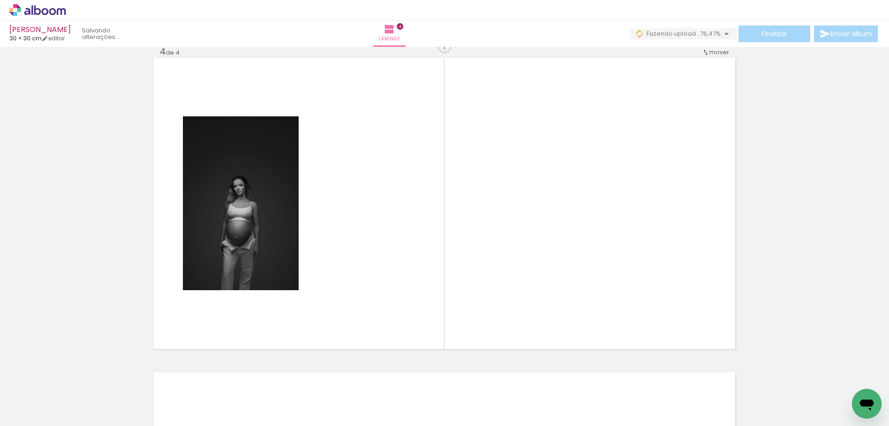
scroll to position [954, 0]
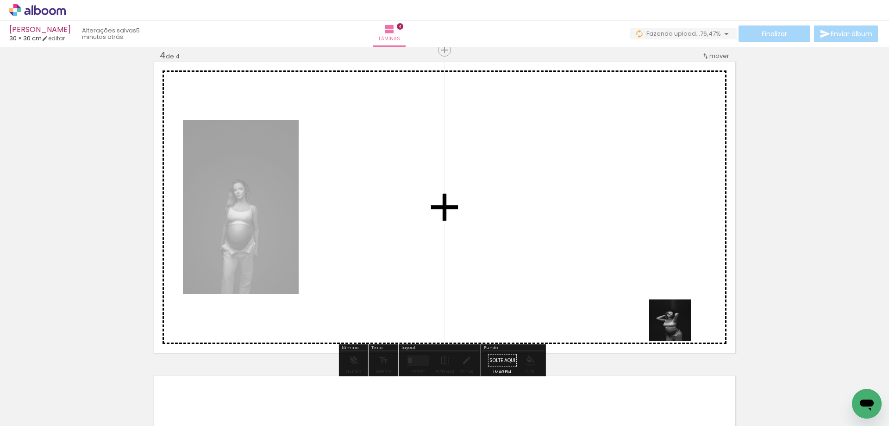
drag, startPoint x: 702, startPoint y: 404, endPoint x: 628, endPoint y: 245, distance: 175.7
click at [626, 245] on quentale-workspace at bounding box center [444, 213] width 889 height 426
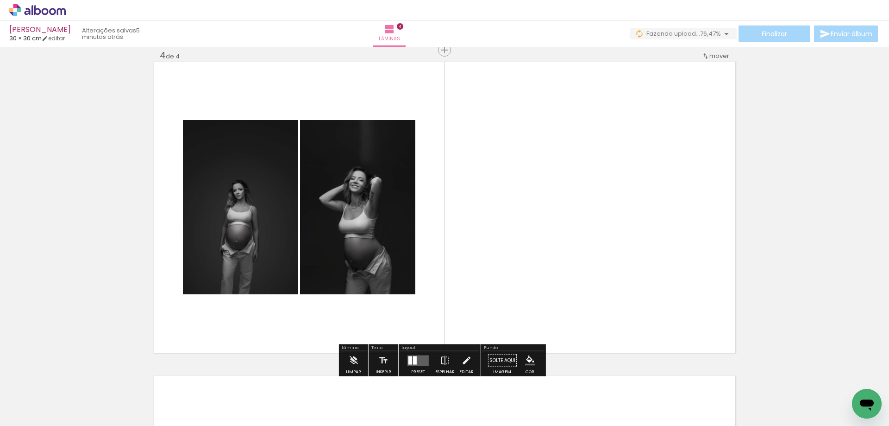
click at [842, 399] on quentale-thumb at bounding box center [855, 394] width 52 height 53
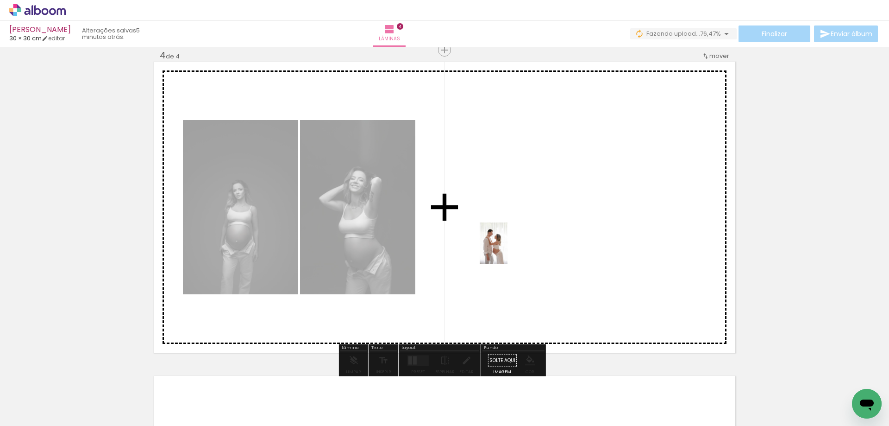
drag, startPoint x: 533, startPoint y: 409, endPoint x: 508, endPoint y: 250, distance: 160.8
click at [508, 250] on quentale-workspace at bounding box center [444, 213] width 889 height 426
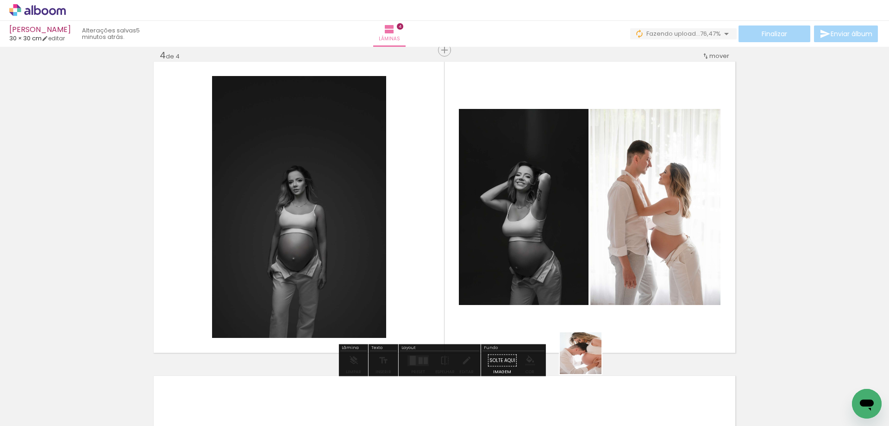
drag, startPoint x: 577, startPoint y: 401, endPoint x: 612, endPoint y: 274, distance: 131.8
click at [612, 275] on quentale-workspace at bounding box center [444, 213] width 889 height 426
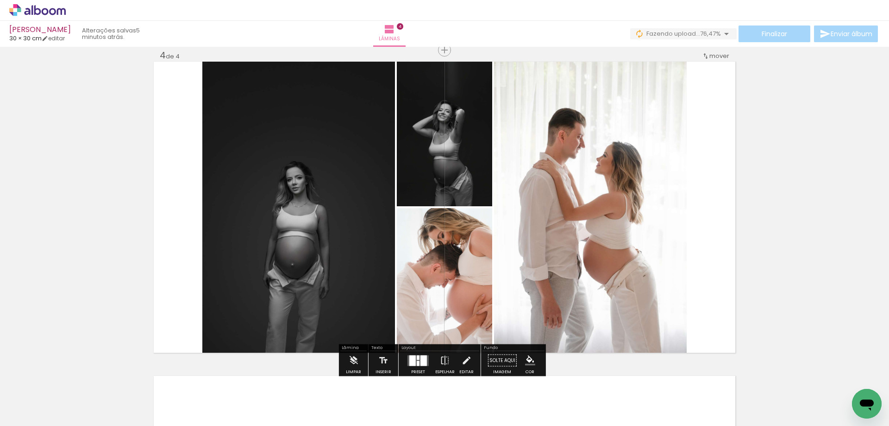
click at [423, 360] on div at bounding box center [423, 360] width 6 height 11
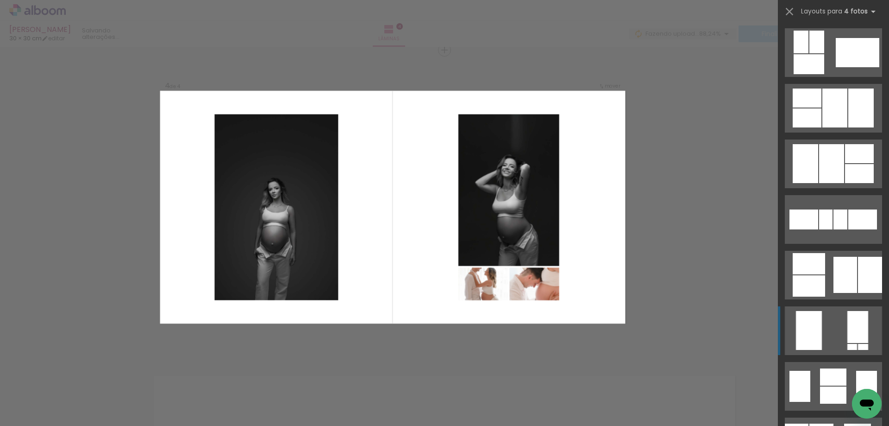
scroll to position [7734, 0]
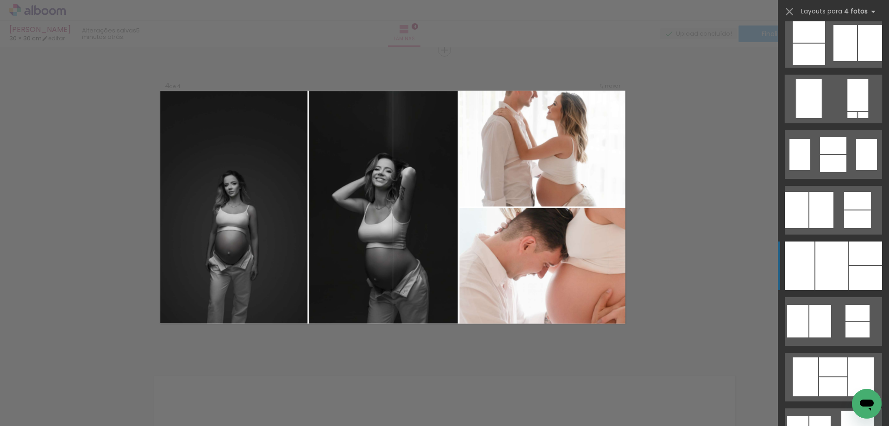
click at [840, 278] on div at bounding box center [832, 265] width 32 height 49
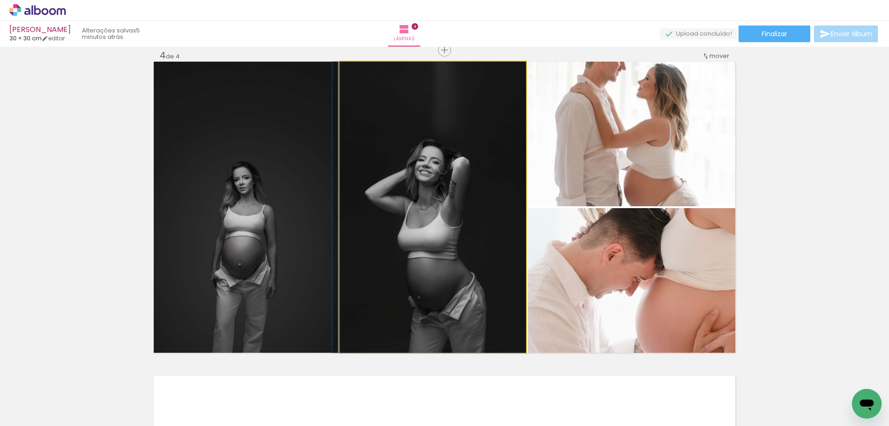
drag, startPoint x: 494, startPoint y: 284, endPoint x: 474, endPoint y: 228, distance: 59.6
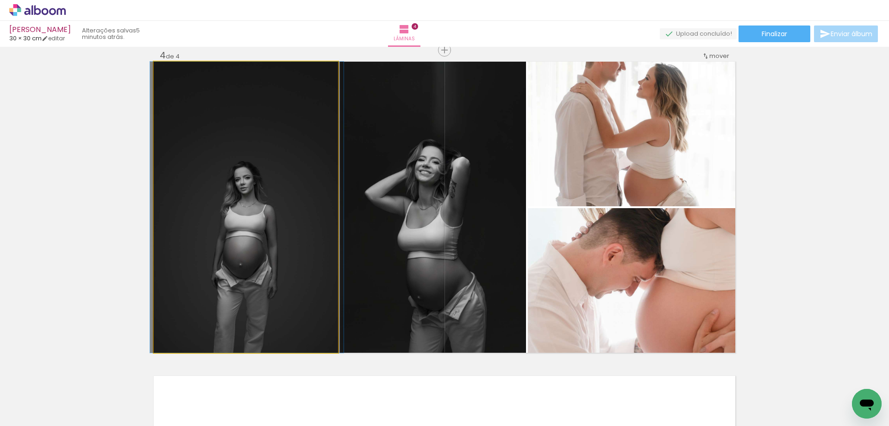
drag, startPoint x: 263, startPoint y: 276, endPoint x: 258, endPoint y: 205, distance: 70.5
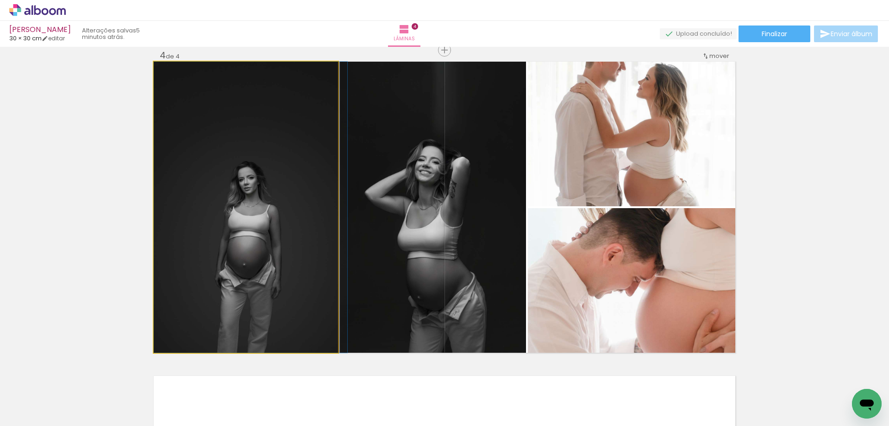
drag, startPoint x: 258, startPoint y: 205, endPoint x: 274, endPoint y: 204, distance: 15.8
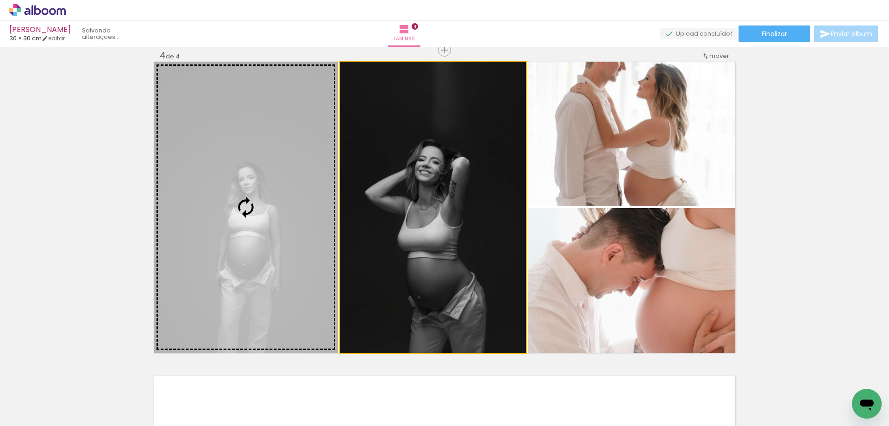
drag, startPoint x: 389, startPoint y: 196, endPoint x: 270, endPoint y: 181, distance: 120.0
click at [0, 0] on slot at bounding box center [0, 0] width 0 height 0
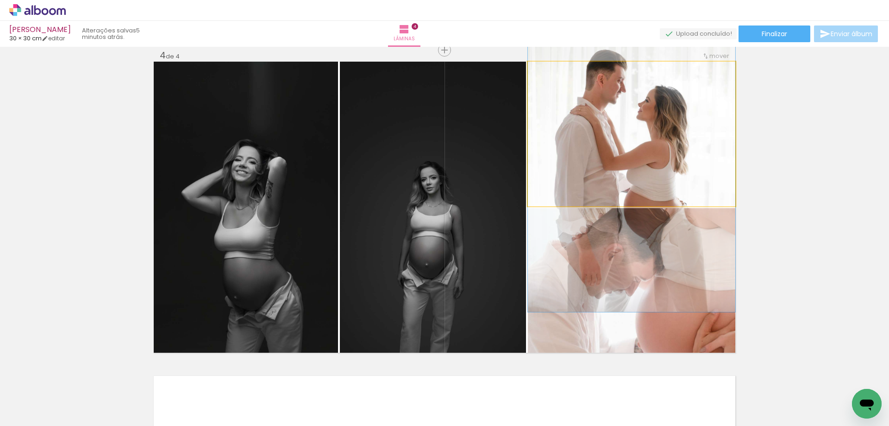
drag, startPoint x: 615, startPoint y: 152, endPoint x: 617, endPoint y: 175, distance: 22.3
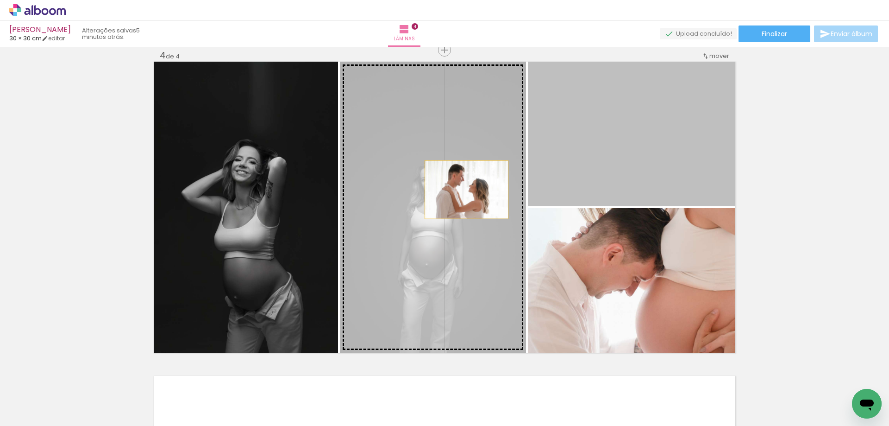
drag, startPoint x: 640, startPoint y: 157, endPoint x: 463, endPoint y: 189, distance: 179.9
click at [0, 0] on slot at bounding box center [0, 0] width 0 height 0
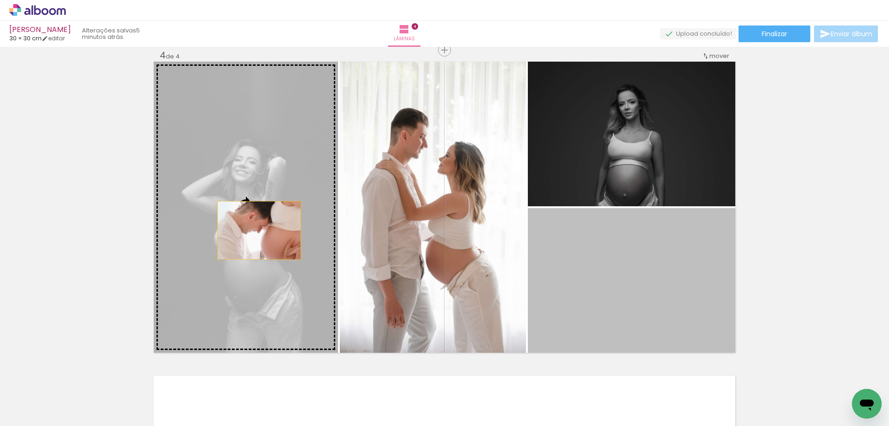
drag, startPoint x: 621, startPoint y: 260, endPoint x: 242, endPoint y: 230, distance: 380.9
click at [0, 0] on slot at bounding box center [0, 0] width 0 height 0
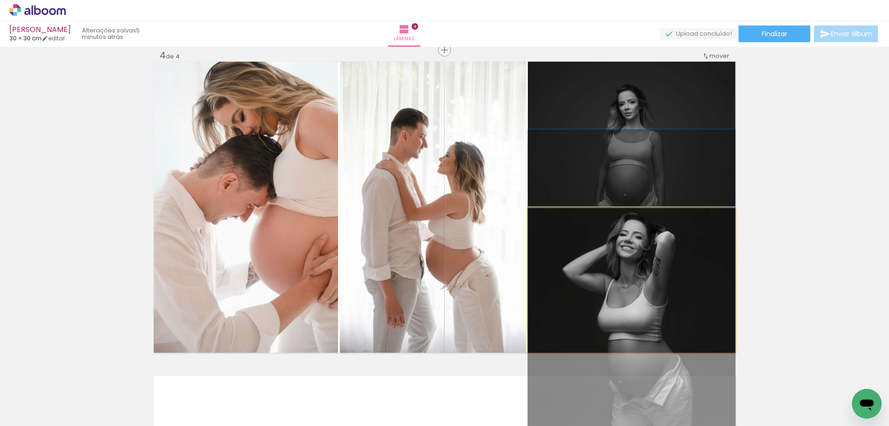
drag, startPoint x: 654, startPoint y: 300, endPoint x: 654, endPoint y: 305, distance: 5.1
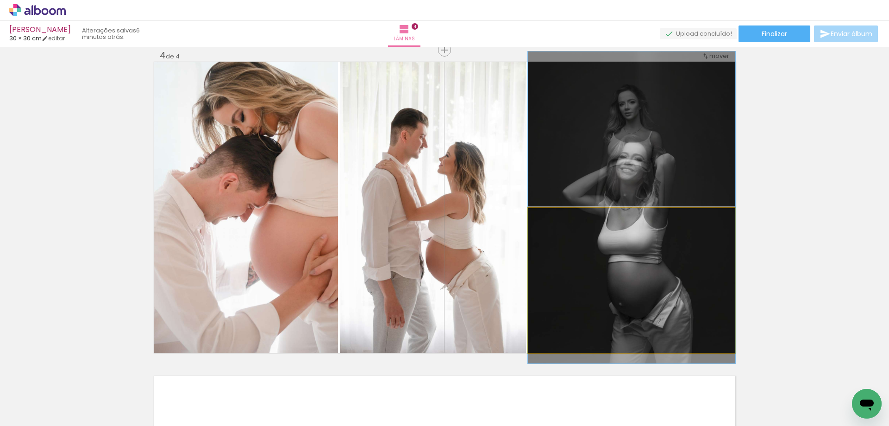
drag, startPoint x: 660, startPoint y: 294, endPoint x: 651, endPoint y: 219, distance: 75.6
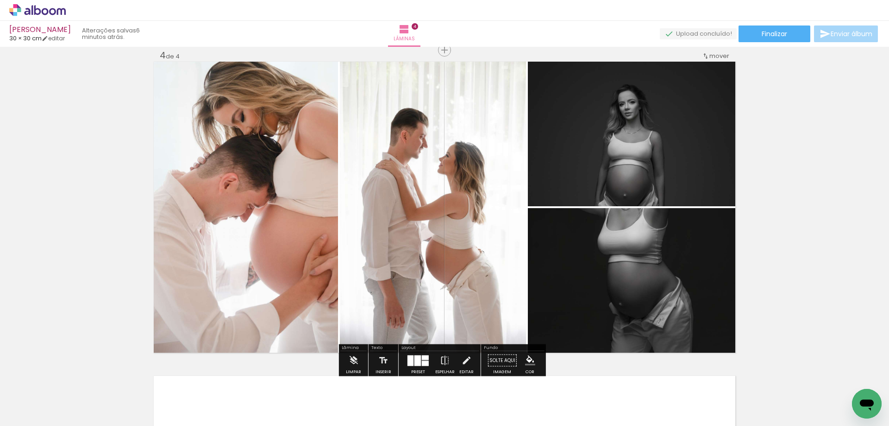
click at [642, 124] on quentale-photo at bounding box center [631, 134] width 207 height 144
click at [408, 359] on div at bounding box center [411, 360] width 6 height 11
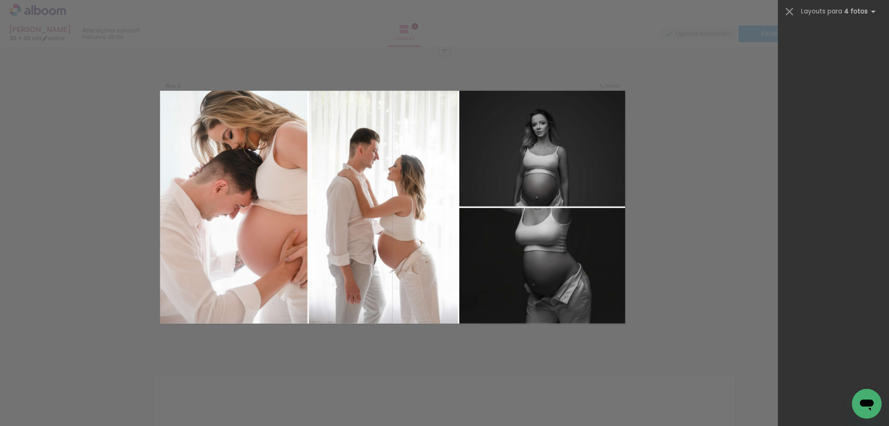
scroll to position [0, 0]
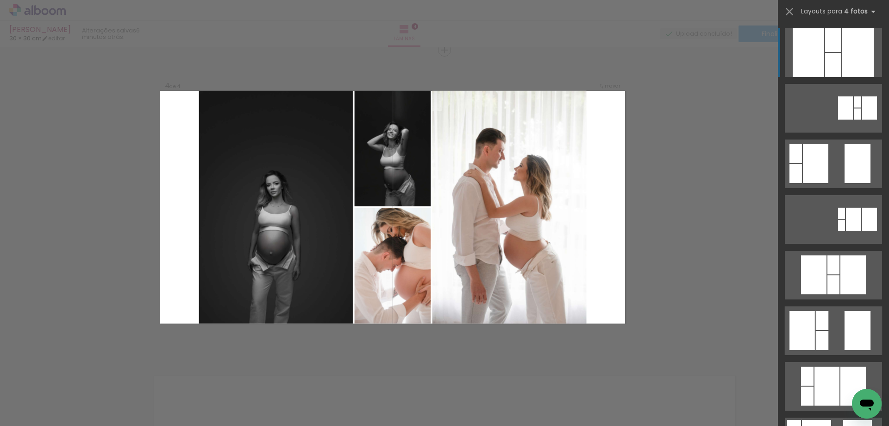
click at [830, 58] on div at bounding box center [833, 65] width 16 height 24
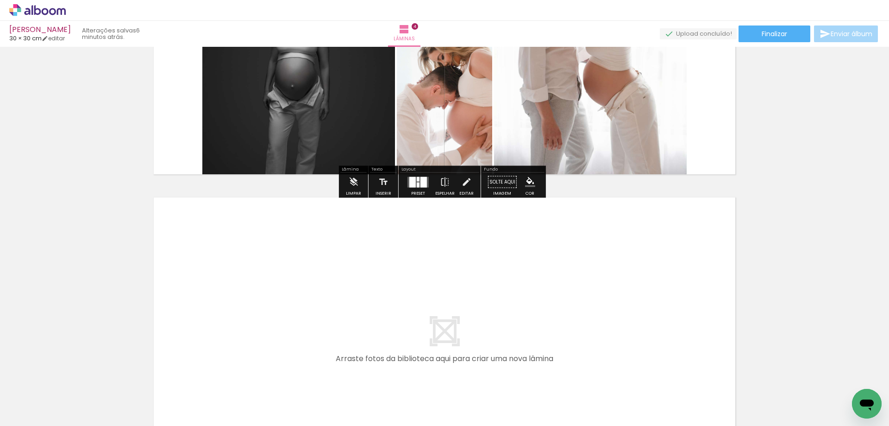
scroll to position [1139, 0]
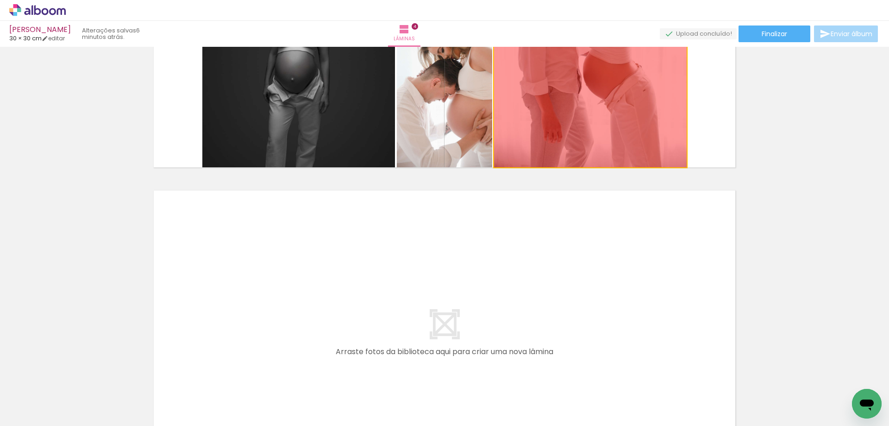
drag, startPoint x: 571, startPoint y: 116, endPoint x: 471, endPoint y: 131, distance: 101.6
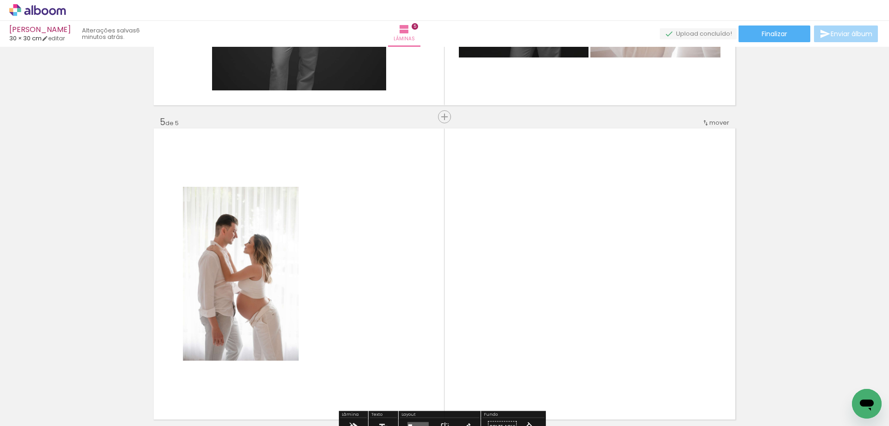
scroll to position [1129, 0]
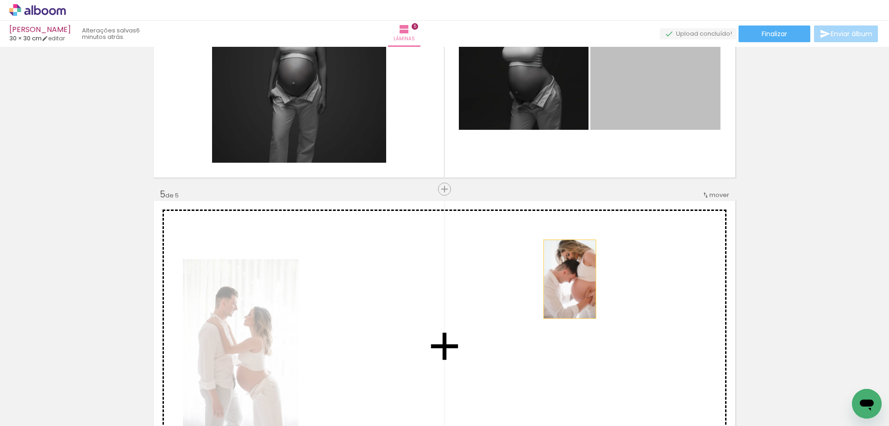
drag, startPoint x: 619, startPoint y: 110, endPoint x: 566, endPoint y: 279, distance: 177.1
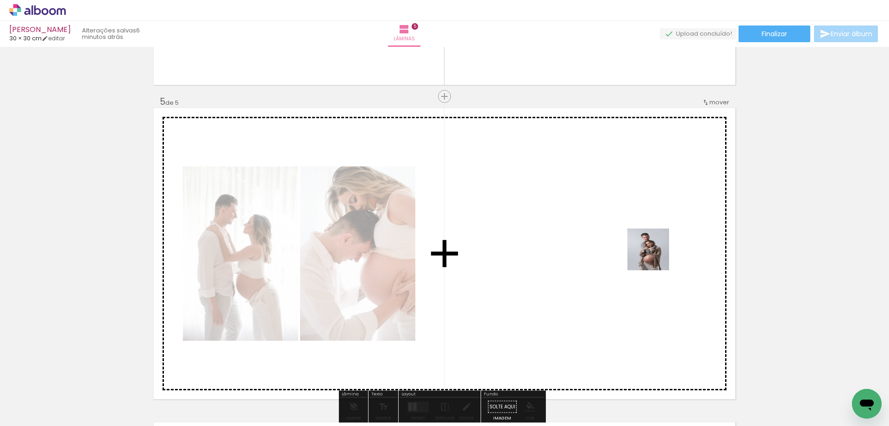
drag, startPoint x: 735, startPoint y: 390, endPoint x: 737, endPoint y: 340, distance: 49.6
click at [652, 249] on quentale-workspace at bounding box center [444, 213] width 889 height 426
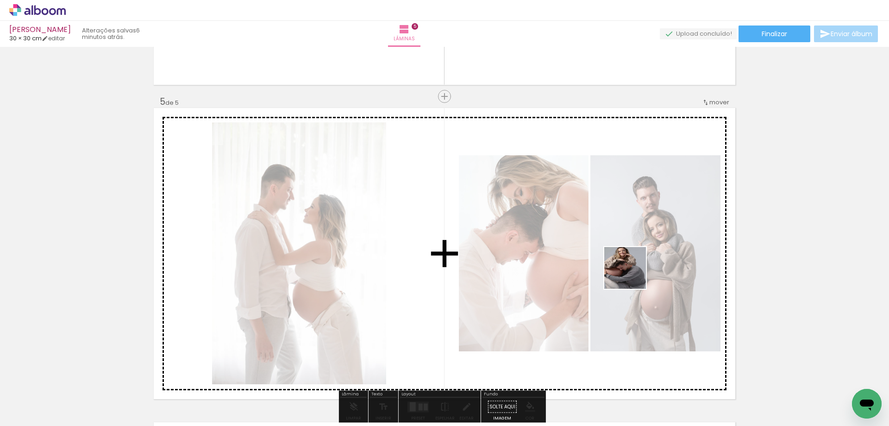
drag, startPoint x: 797, startPoint y: 412, endPoint x: 632, endPoint y: 275, distance: 214.1
click at [632, 275] on quentale-workspace at bounding box center [444, 213] width 889 height 426
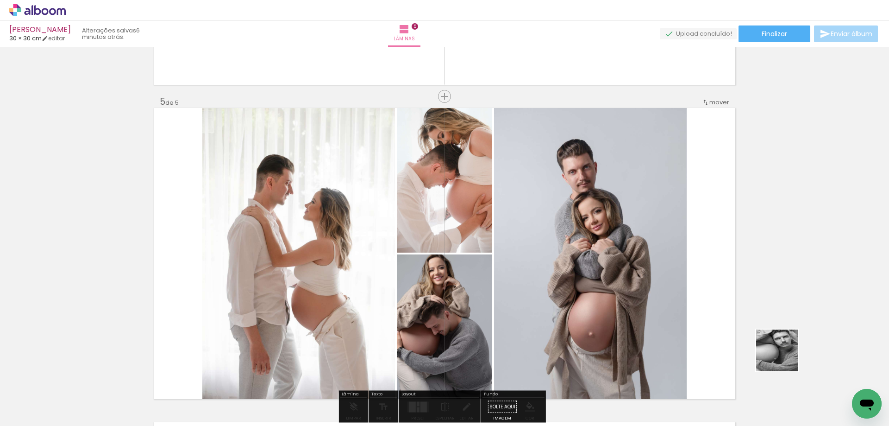
drag, startPoint x: 834, startPoint y: 403, endPoint x: 661, endPoint y: 389, distance: 172.9
click at [634, 287] on quentale-workspace at bounding box center [444, 213] width 889 height 426
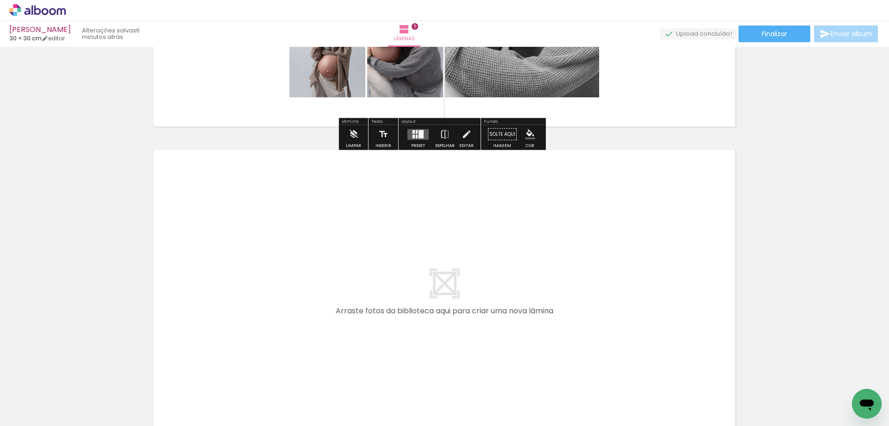
scroll to position [1500, 0]
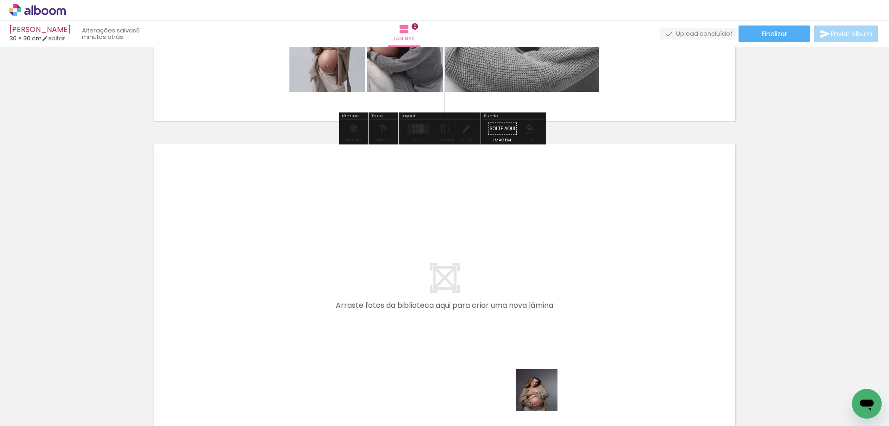
drag, startPoint x: 544, startPoint y: 396, endPoint x: 472, endPoint y: 279, distance: 137.6
click at [472, 279] on quentale-workspace at bounding box center [444, 213] width 889 height 426
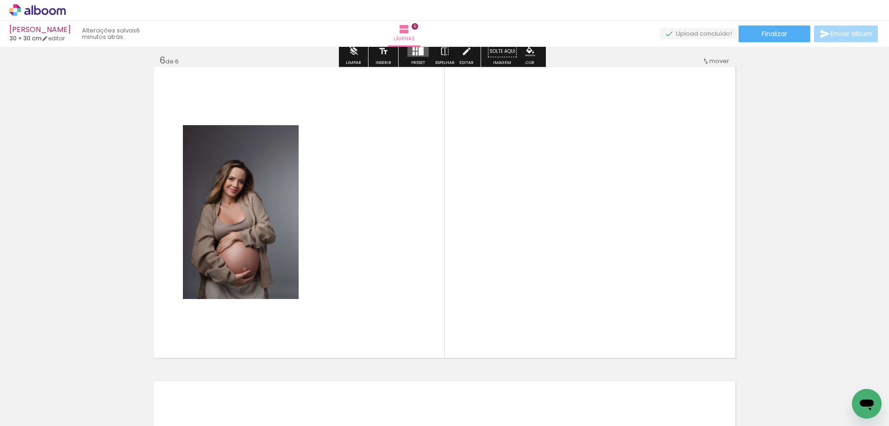
scroll to position [1582, 0]
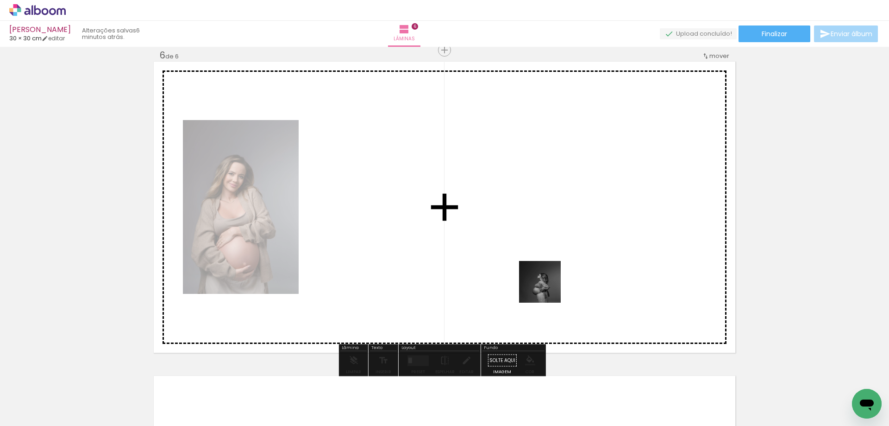
drag, startPoint x: 580, startPoint y: 400, endPoint x: 539, endPoint y: 273, distance: 133.4
click at [539, 273] on quentale-workspace at bounding box center [444, 213] width 889 height 426
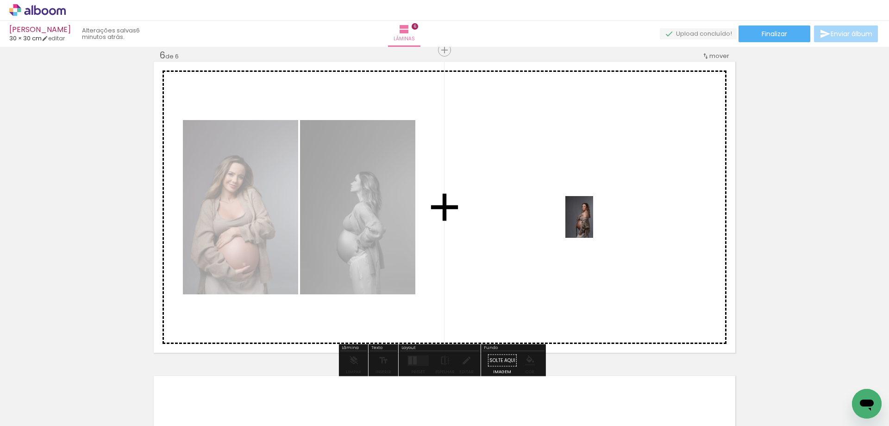
drag, startPoint x: 630, startPoint y: 397, endPoint x: 593, endPoint y: 223, distance: 177.6
click at [593, 223] on quentale-workspace at bounding box center [444, 213] width 889 height 426
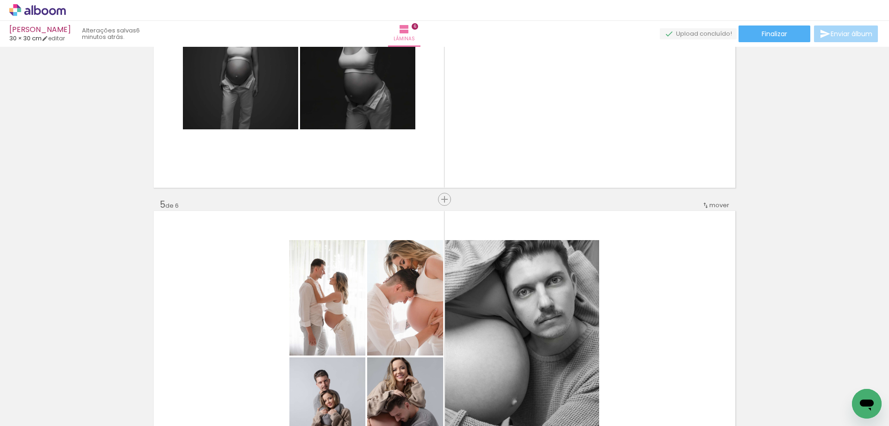
scroll to position [934, 0]
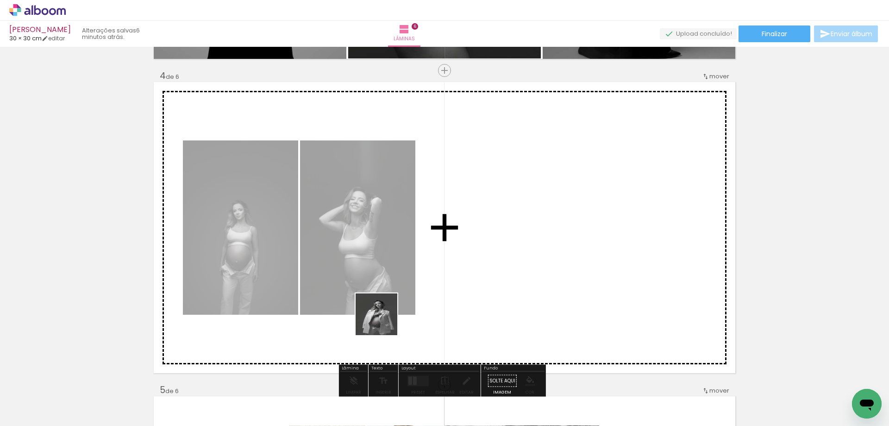
drag, startPoint x: 383, startPoint y: 321, endPoint x: 283, endPoint y: 364, distance: 109.3
click at [405, 292] on quentale-workspace at bounding box center [444, 213] width 889 height 426
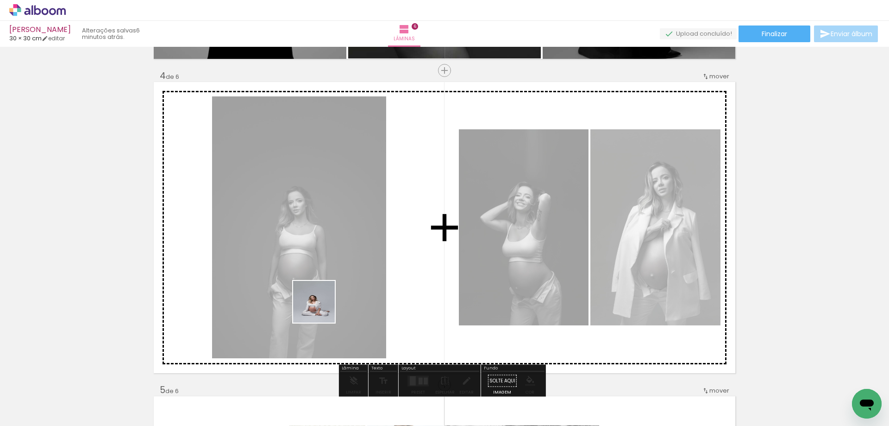
drag, startPoint x: 321, startPoint y: 308, endPoint x: 353, endPoint y: 245, distance: 70.6
click at [339, 262] on quentale-workspace at bounding box center [444, 213] width 889 height 426
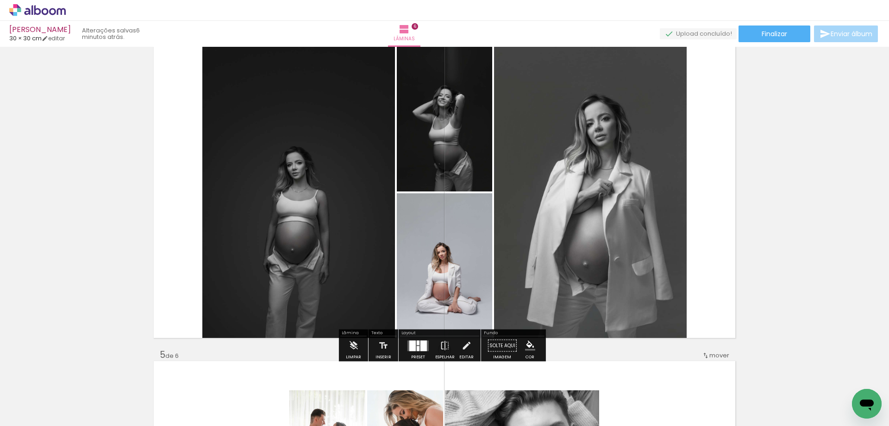
scroll to position [1026, 0]
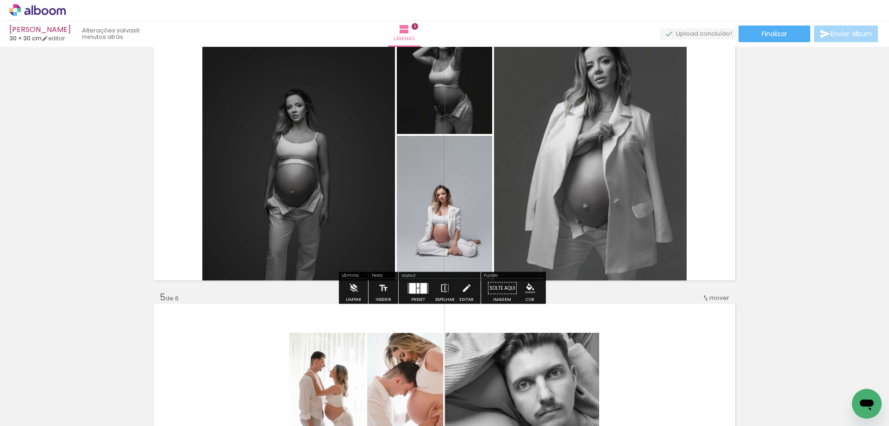
click at [0, 0] on slot "P&B" at bounding box center [0, 0] width 0 height 0
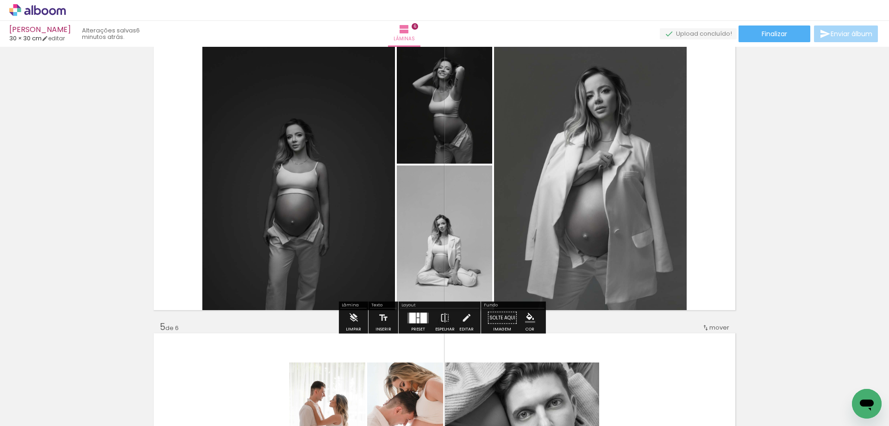
scroll to position [980, 0]
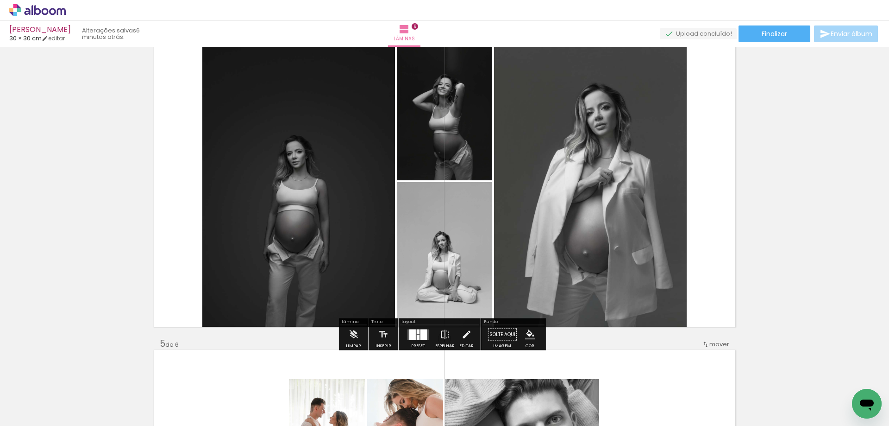
click at [408, 334] on quentale-layouter at bounding box center [418, 334] width 21 height 11
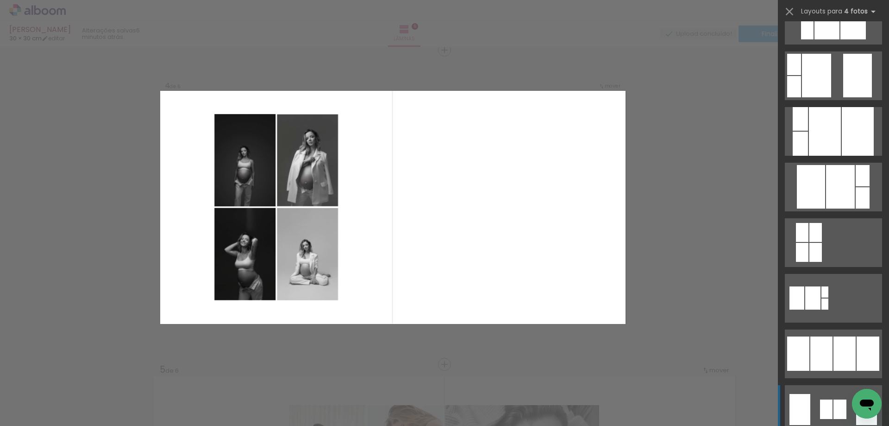
scroll to position [463, 0]
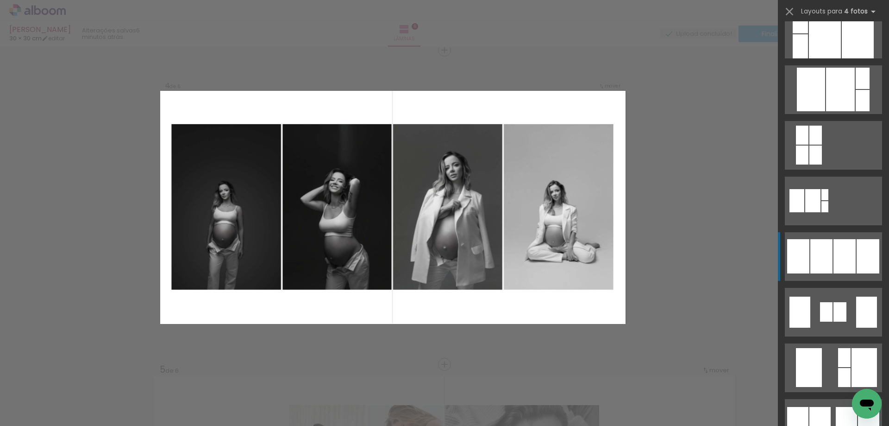
click at [829, 272] on div at bounding box center [821, 256] width 22 height 34
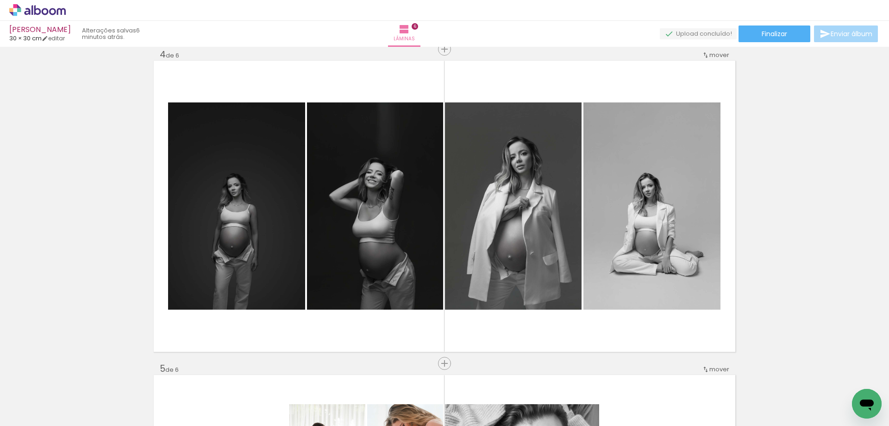
scroll to position [954, 0]
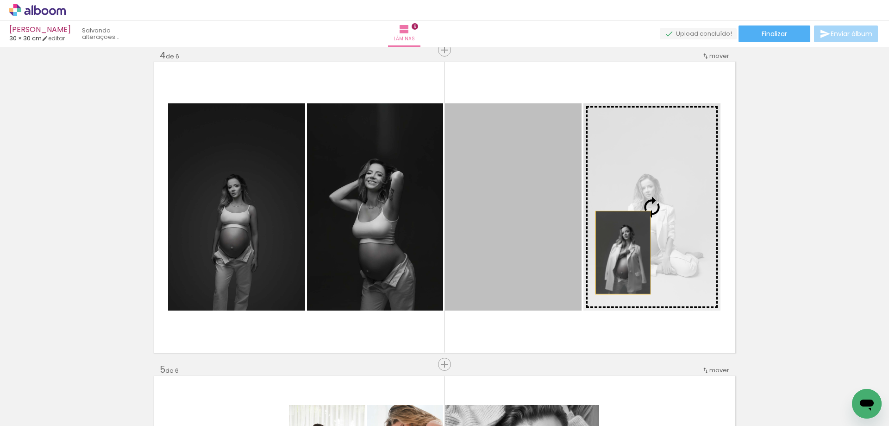
drag, startPoint x: 542, startPoint y: 257, endPoint x: 620, endPoint y: 252, distance: 77.9
click at [0, 0] on slot at bounding box center [0, 0] width 0 height 0
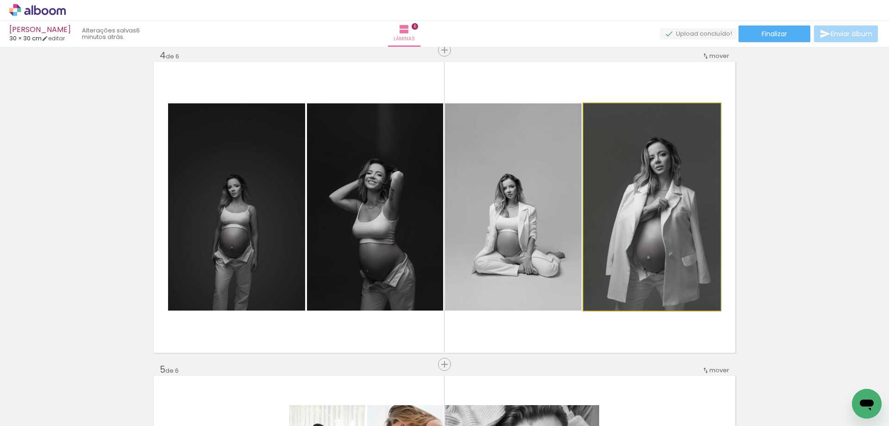
drag, startPoint x: 608, startPoint y: 119, endPoint x: 587, endPoint y: 127, distance: 22.7
type paper-slider "100"
click at [587, 127] on quentale-photo at bounding box center [652, 206] width 137 height 207
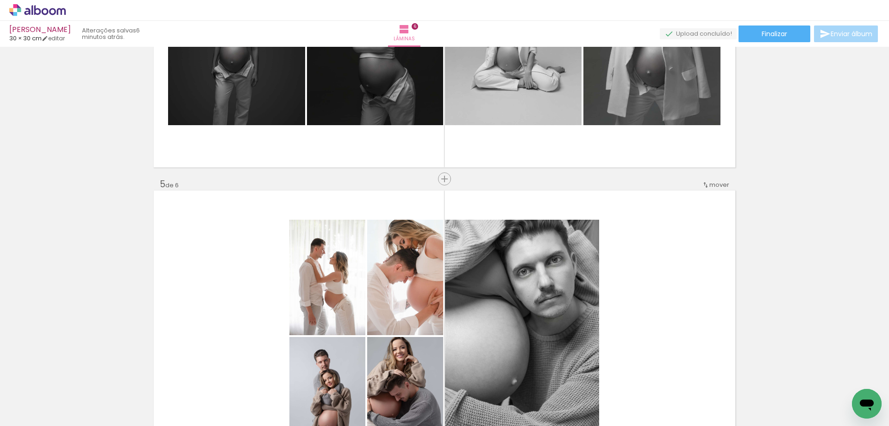
scroll to position [1324, 0]
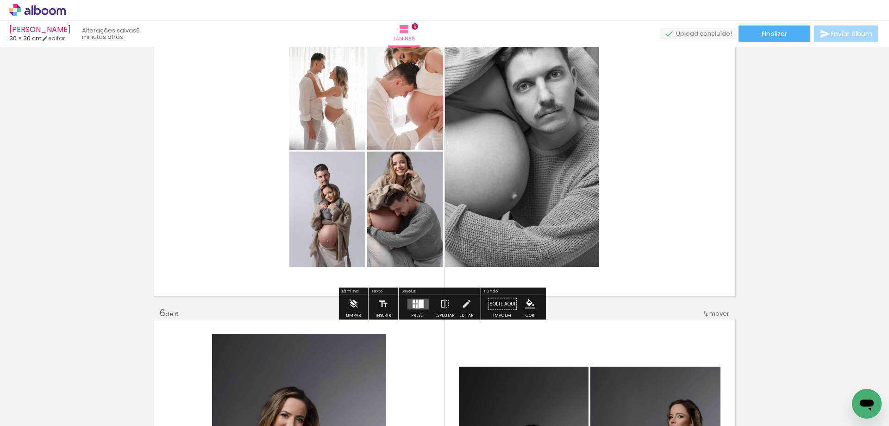
click at [416, 305] on div at bounding box center [417, 306] width 2 height 4
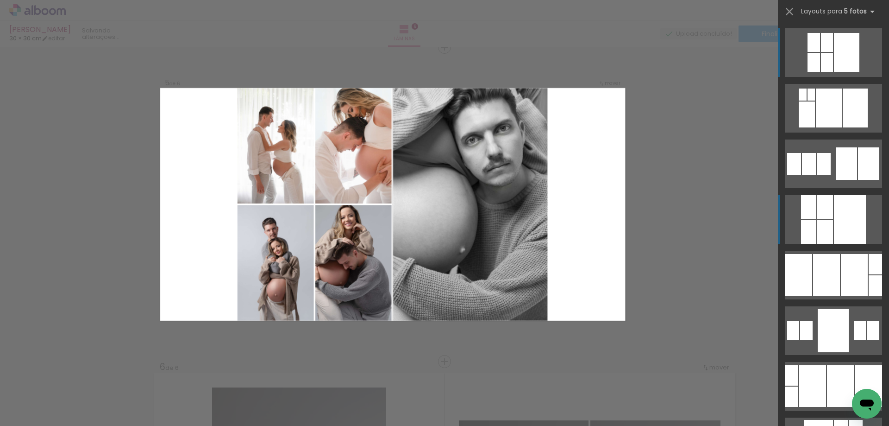
scroll to position [1268, 0]
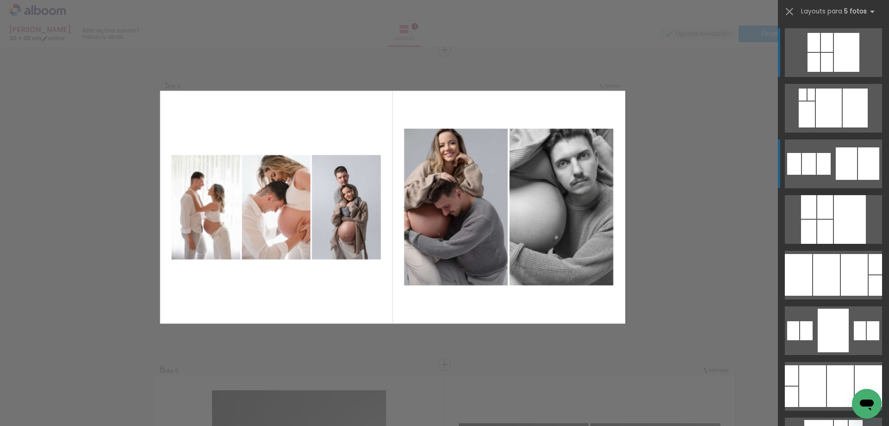
click at [841, 160] on div at bounding box center [846, 163] width 21 height 32
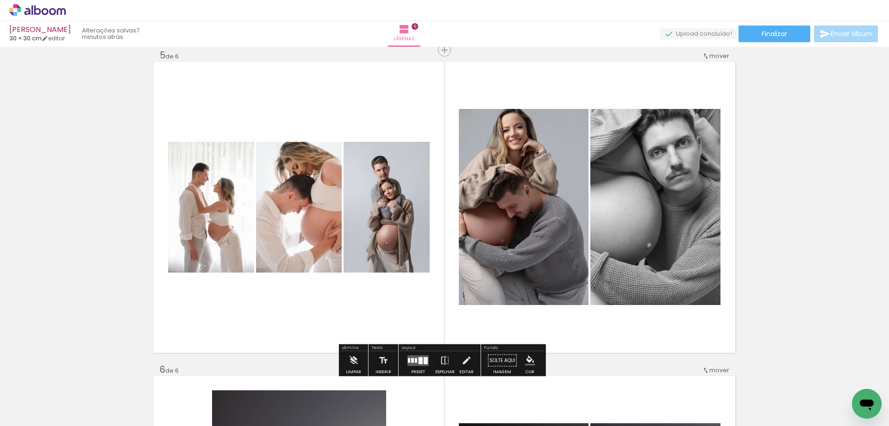
click at [411, 361] on div at bounding box center [412, 360] width 3 height 5
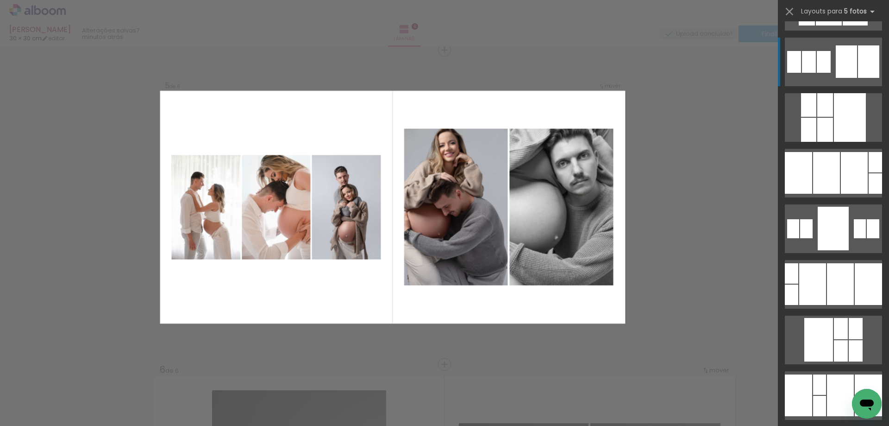
scroll to position [0, 0]
